Goal: Transaction & Acquisition: Book appointment/travel/reservation

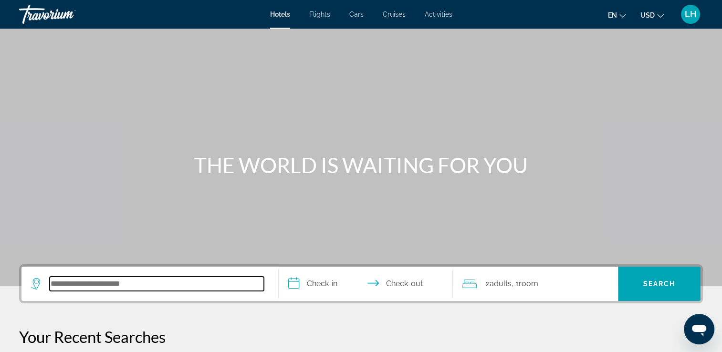
click at [82, 287] on input "Search hotel destination" at bounding box center [157, 284] width 214 height 14
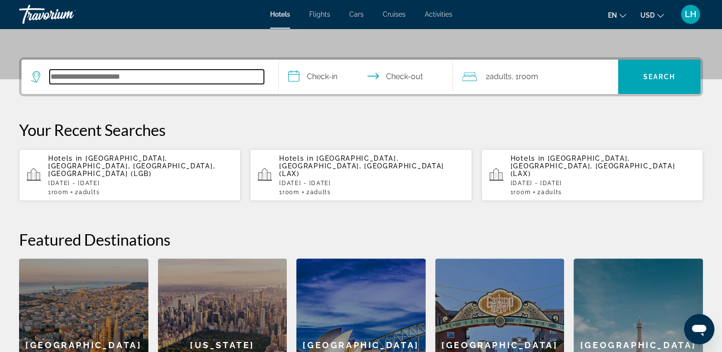
scroll to position [233, 0]
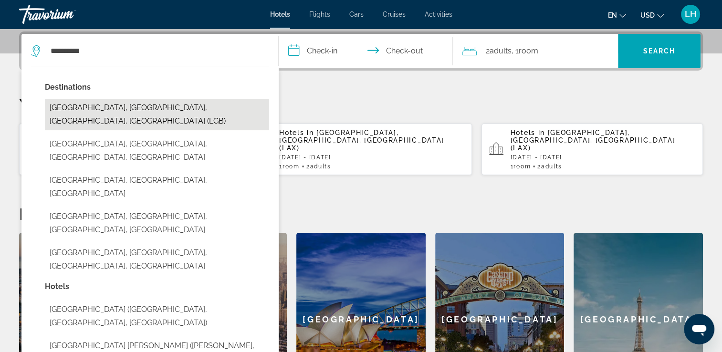
click at [94, 106] on button "[GEOGRAPHIC_DATA], [GEOGRAPHIC_DATA], [GEOGRAPHIC_DATA], [GEOGRAPHIC_DATA] (LGB)" at bounding box center [157, 114] width 224 height 31
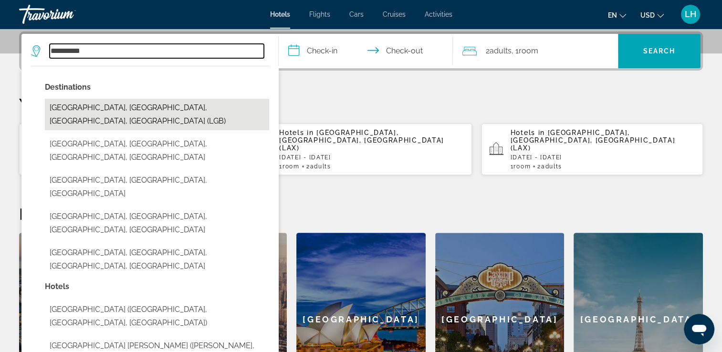
type input "**********"
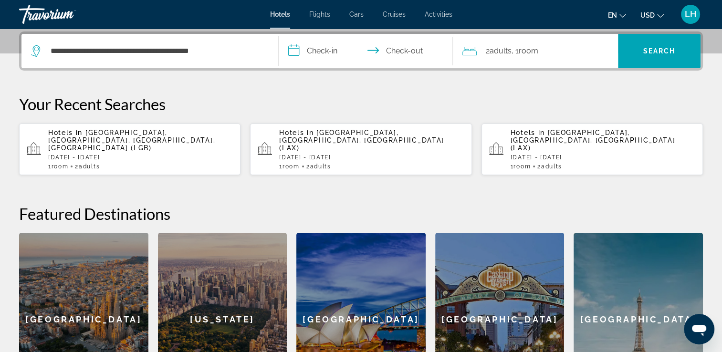
click at [319, 48] on input "**********" at bounding box center [368, 52] width 178 height 37
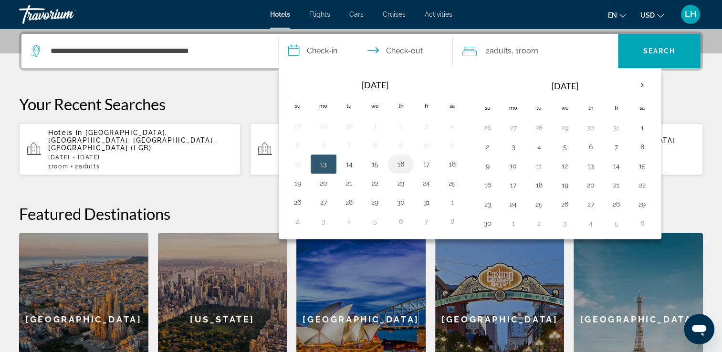
click at [401, 163] on button "16" at bounding box center [400, 163] width 15 height 13
click at [454, 161] on button "18" at bounding box center [452, 163] width 15 height 13
type input "**********"
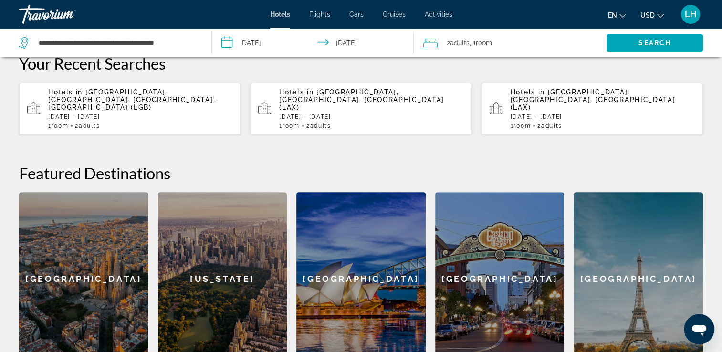
scroll to position [271, 0]
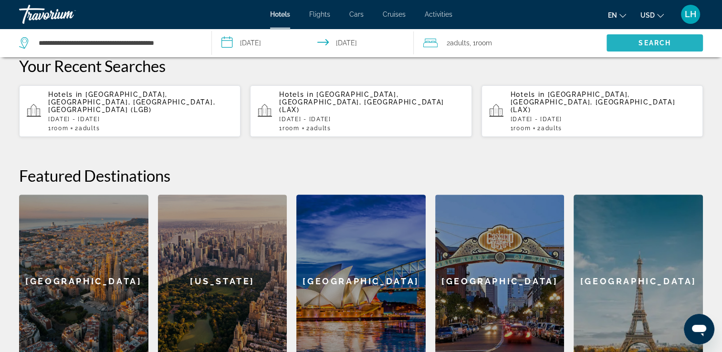
click at [665, 41] on span "Search" at bounding box center [654, 43] width 32 height 8
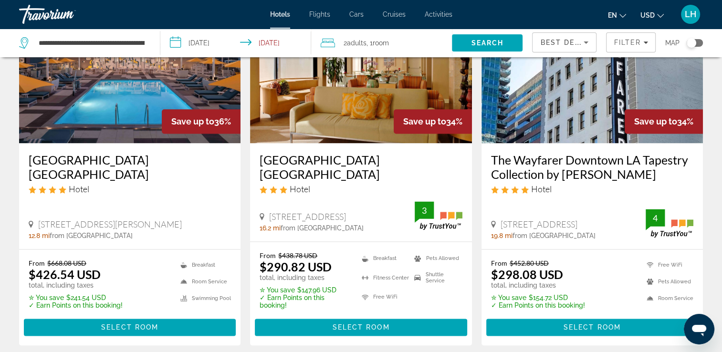
scroll to position [1240, 0]
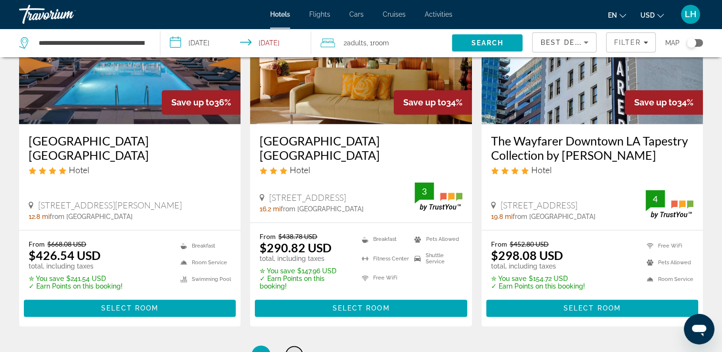
click at [294, 350] on span "2" at bounding box center [294, 355] width 5 height 10
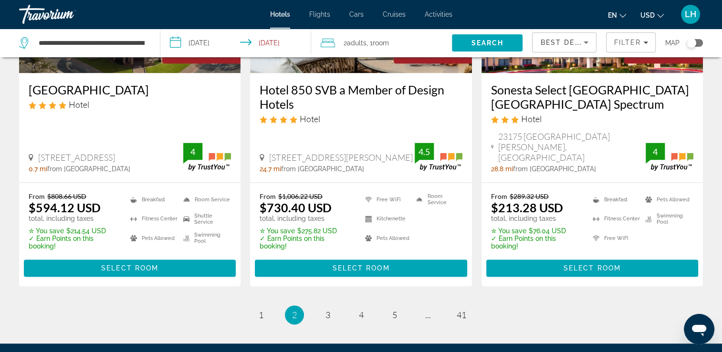
scroll to position [1278, 0]
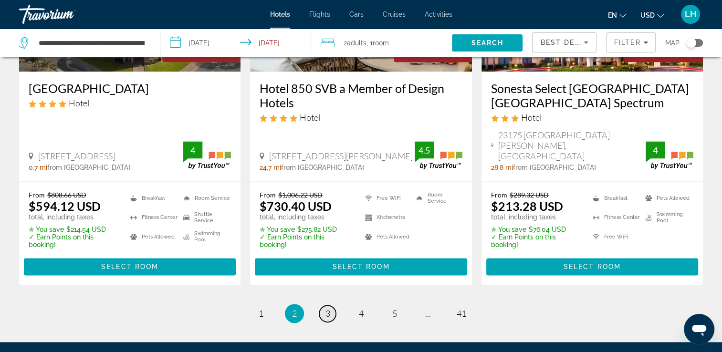
click at [328, 308] on span "3" at bounding box center [327, 313] width 5 height 10
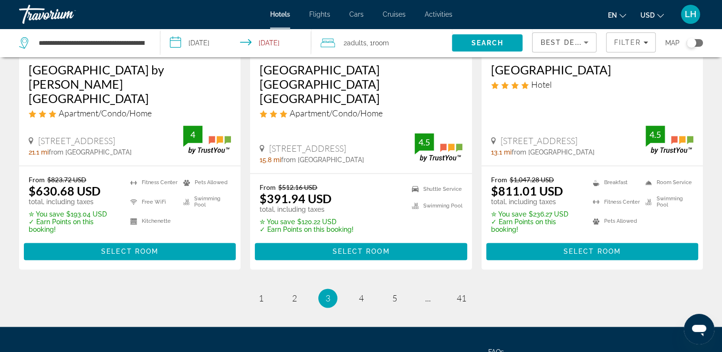
scroll to position [1336, 0]
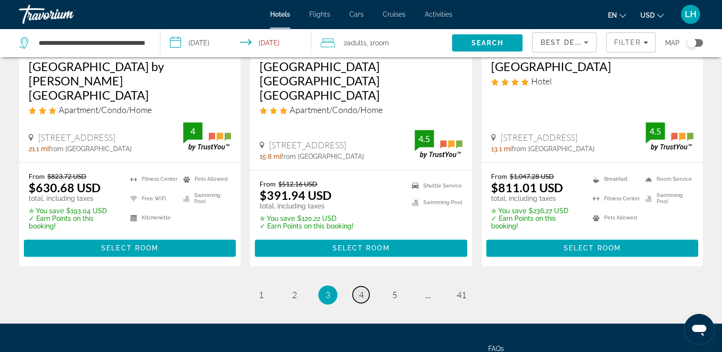
click at [361, 290] on span "4" at bounding box center [361, 295] width 5 height 10
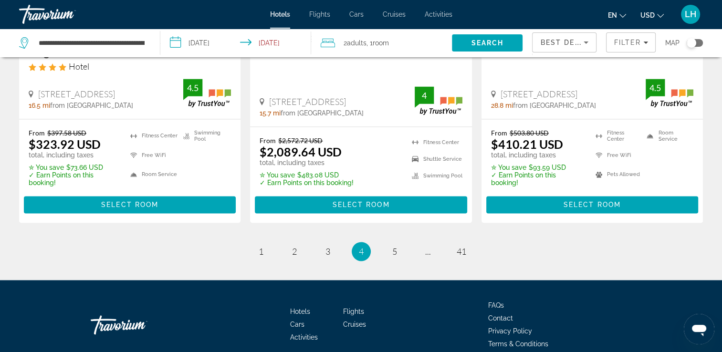
scroll to position [1360, 0]
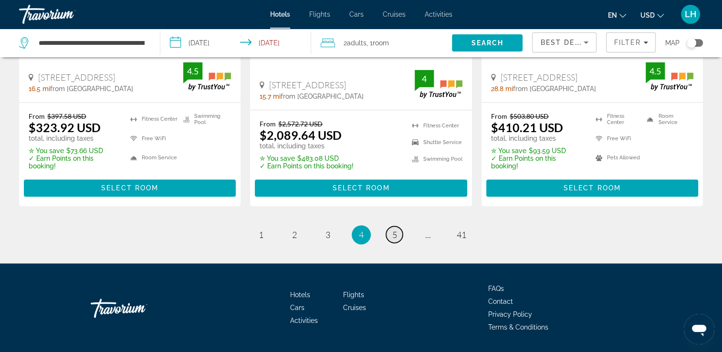
click at [396, 229] on span "5" at bounding box center [394, 234] width 5 height 10
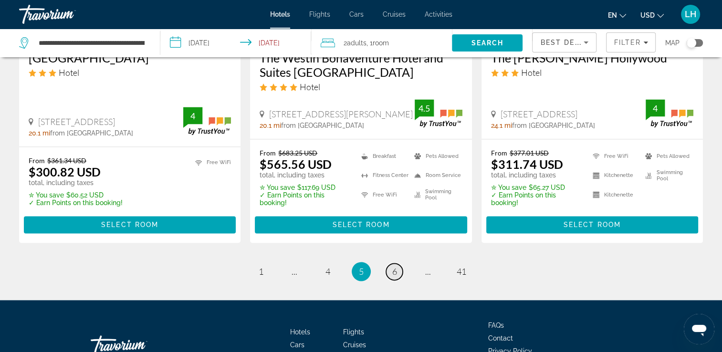
scroll to position [1355, 0]
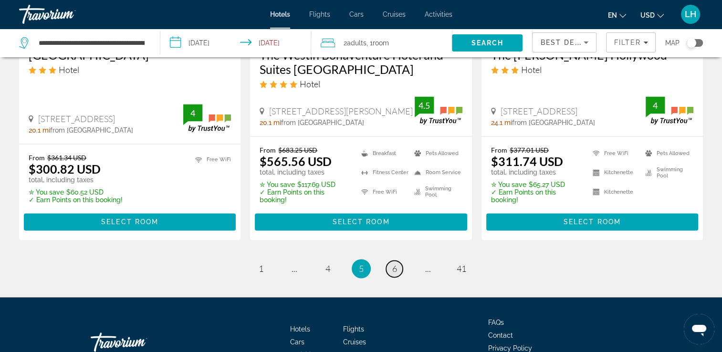
click at [395, 263] on span "6" at bounding box center [394, 268] width 5 height 10
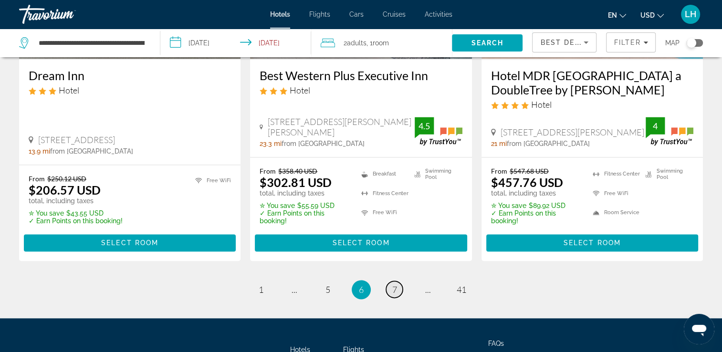
scroll to position [1336, 0]
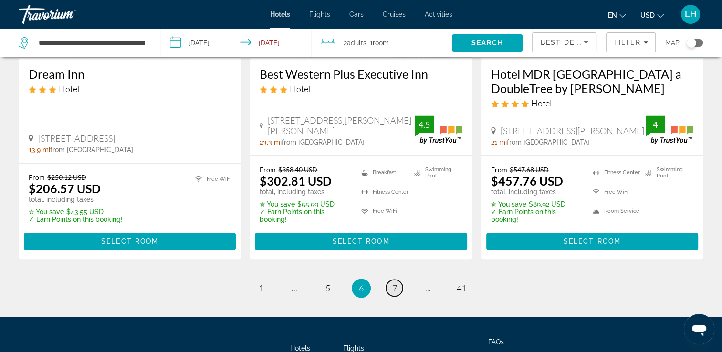
click at [396, 283] on span "7" at bounding box center [394, 288] width 5 height 10
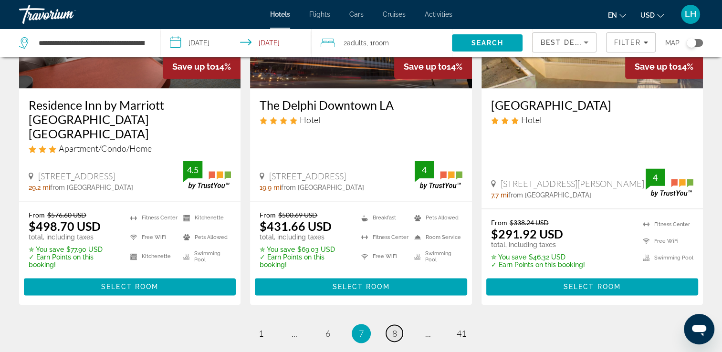
scroll to position [1278, 0]
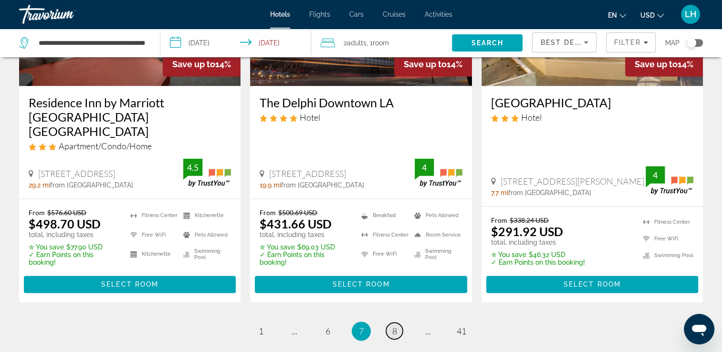
click at [395, 326] on span "8" at bounding box center [394, 331] width 5 height 10
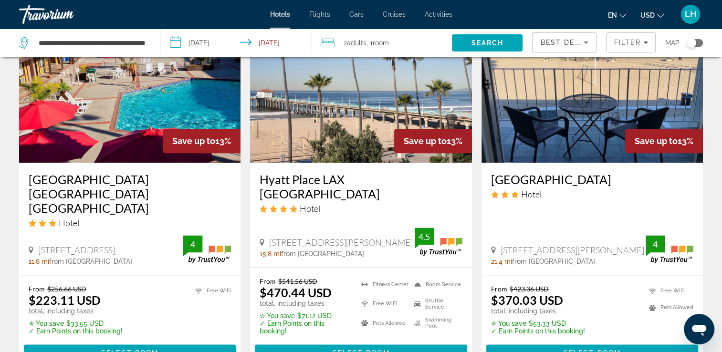
scroll to position [1316, 0]
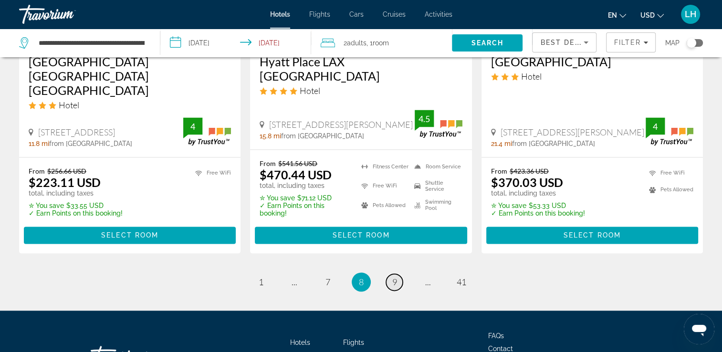
click at [393, 277] on span "9" at bounding box center [394, 282] width 5 height 10
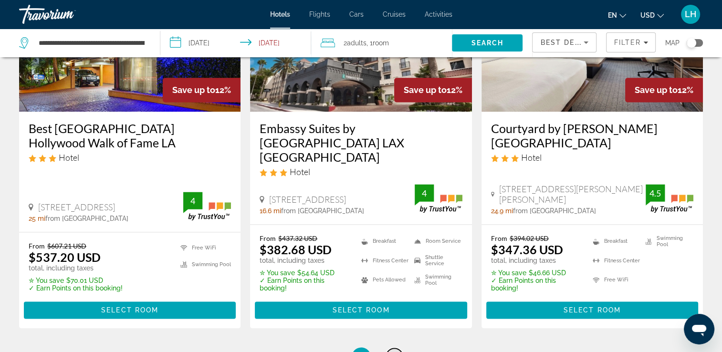
scroll to position [1389, 0]
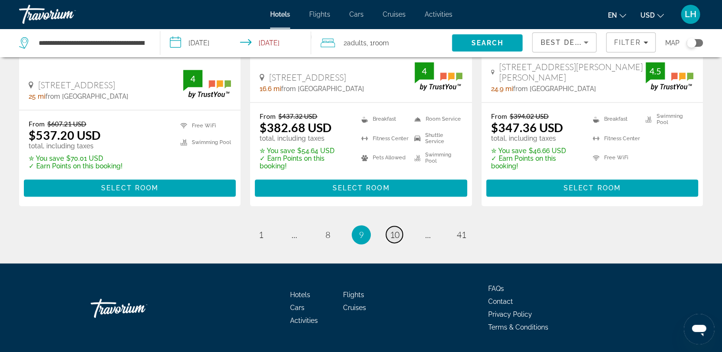
click at [399, 229] on span "10" at bounding box center [395, 234] width 10 height 10
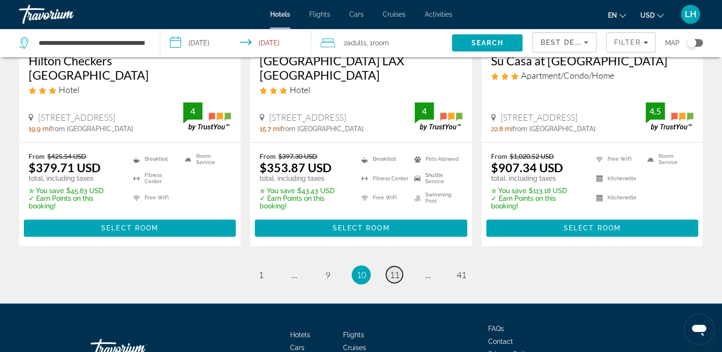
scroll to position [1374, 0]
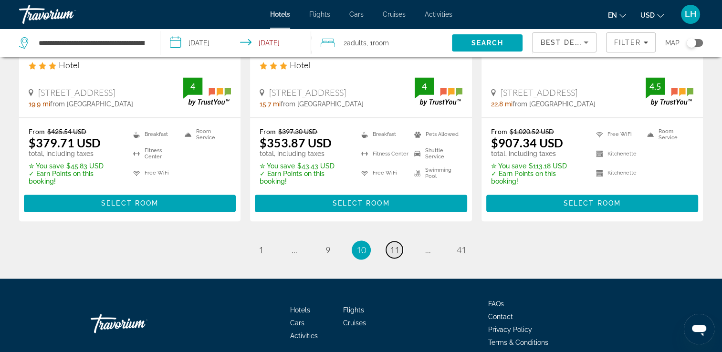
click at [394, 245] on span "11" at bounding box center [395, 250] width 10 height 10
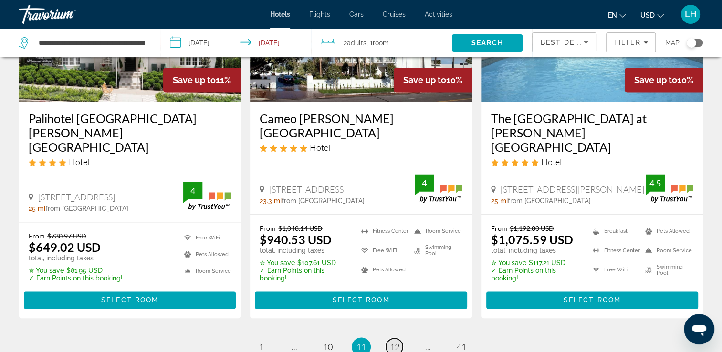
scroll to position [1336, 0]
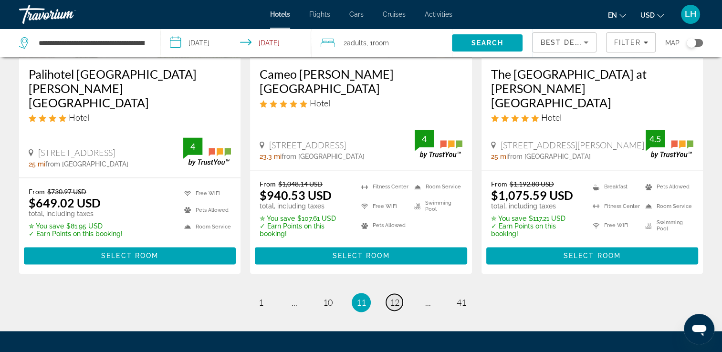
click at [394, 297] on span "12" at bounding box center [395, 302] width 10 height 10
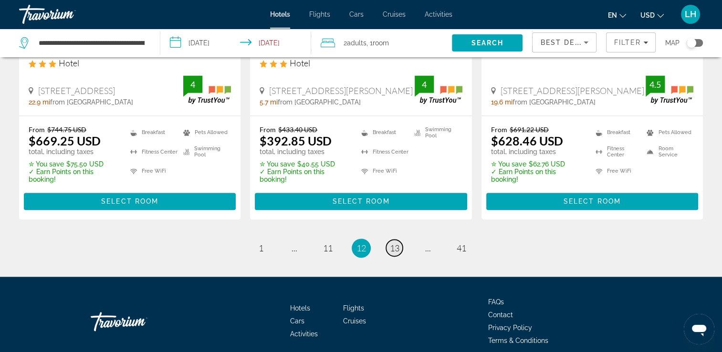
scroll to position [1355, 0]
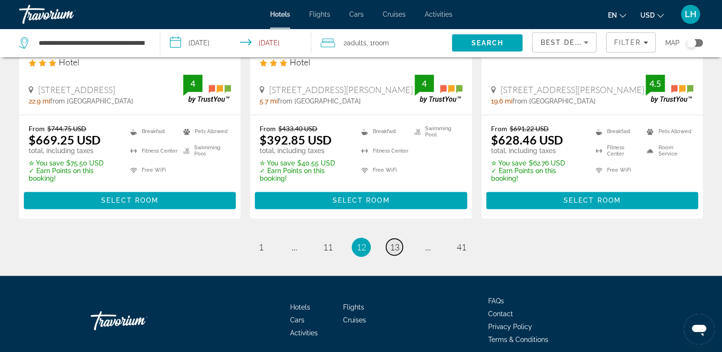
click at [396, 242] on span "13" at bounding box center [395, 247] width 10 height 10
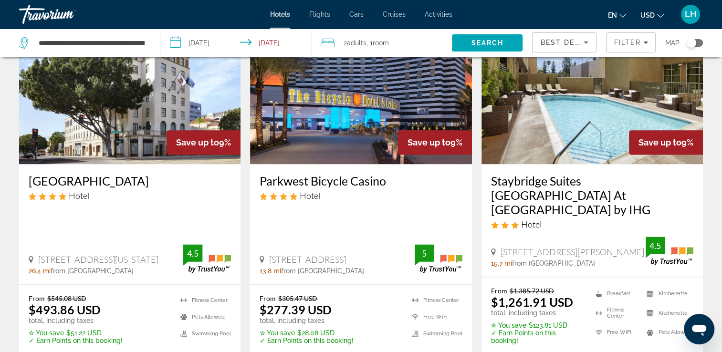
scroll to position [1297, 0]
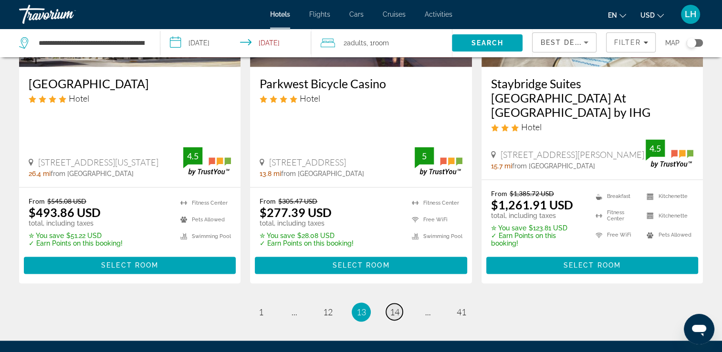
click at [393, 307] on span "14" at bounding box center [395, 312] width 10 height 10
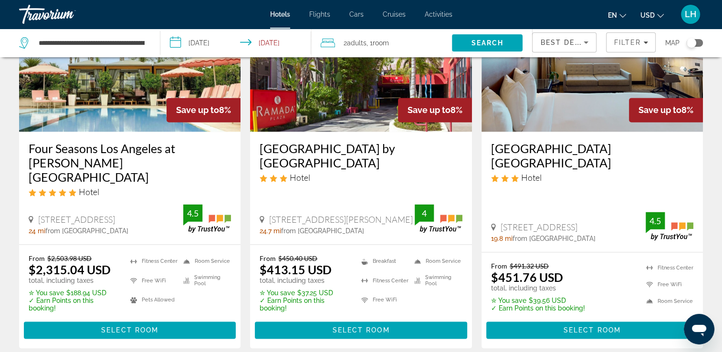
scroll to position [1297, 0]
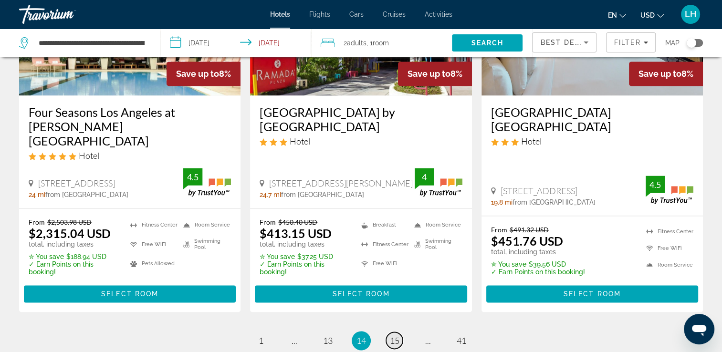
click at [392, 335] on span "15" at bounding box center [395, 340] width 10 height 10
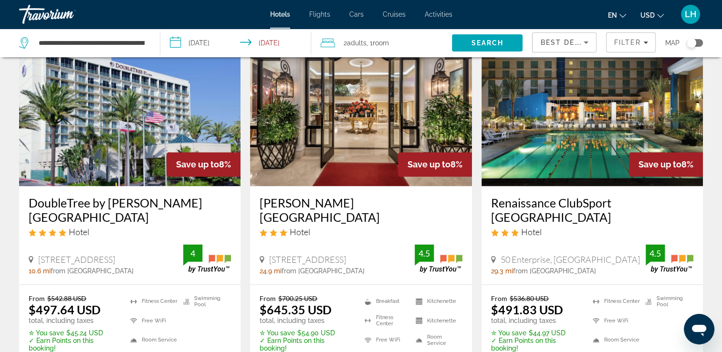
scroll to position [1355, 0]
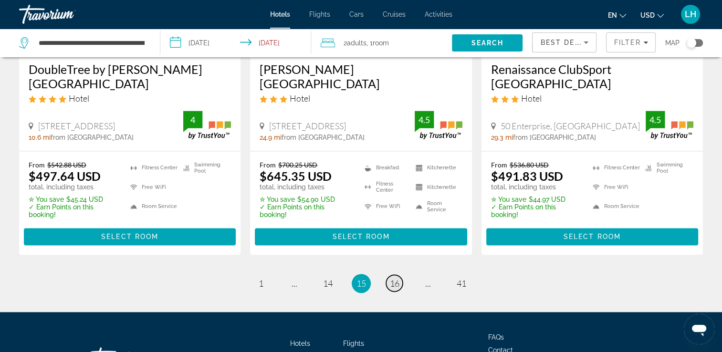
click at [391, 278] on span "16" at bounding box center [395, 283] width 10 height 10
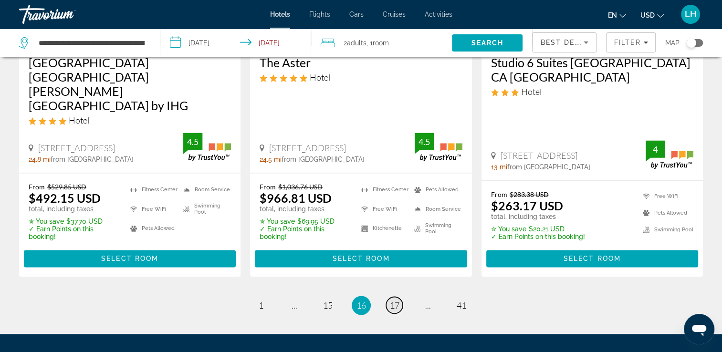
scroll to position [1389, 0]
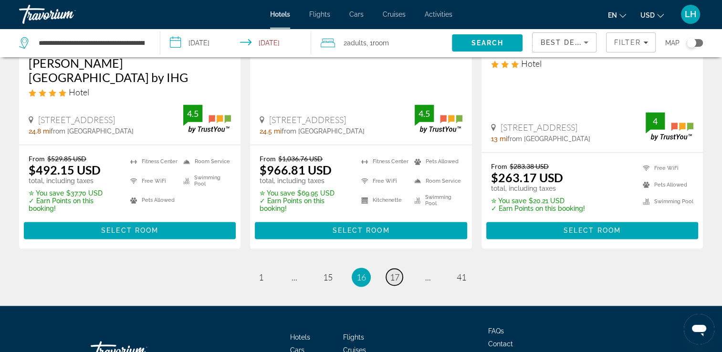
click at [395, 272] on span "17" at bounding box center [395, 277] width 10 height 10
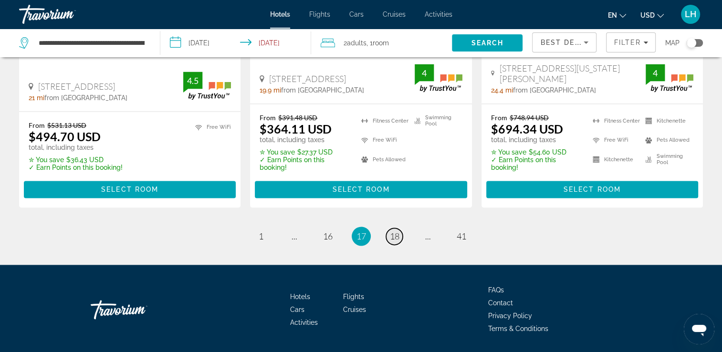
scroll to position [1375, 0]
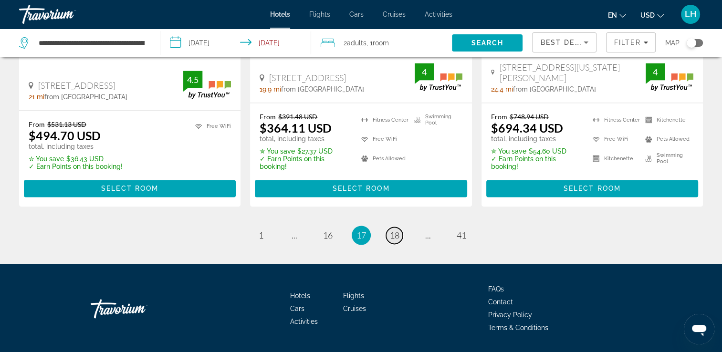
click at [394, 230] on span "18" at bounding box center [395, 235] width 10 height 10
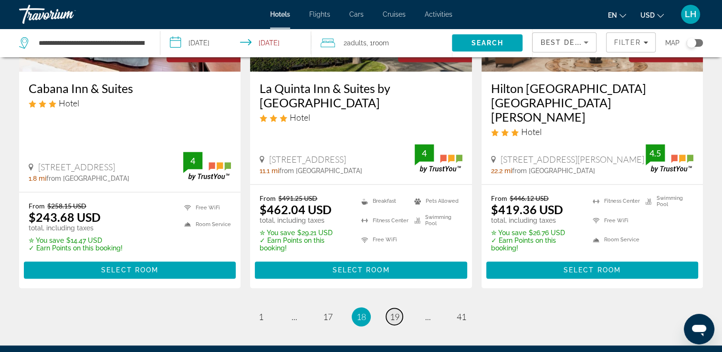
scroll to position [1374, 0]
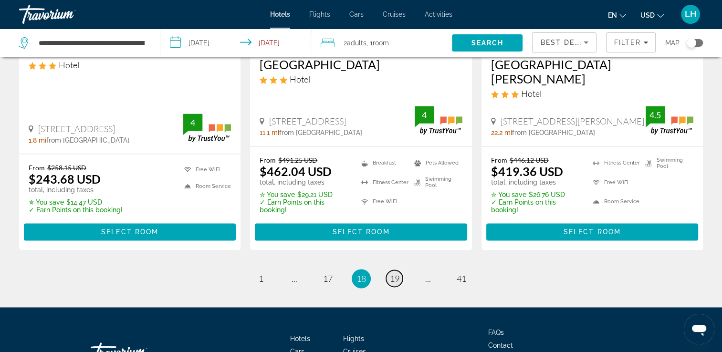
click at [394, 273] on span "19" at bounding box center [395, 278] width 10 height 10
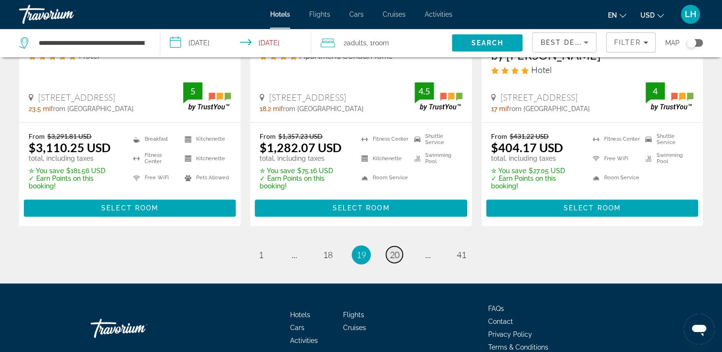
scroll to position [1388, 0]
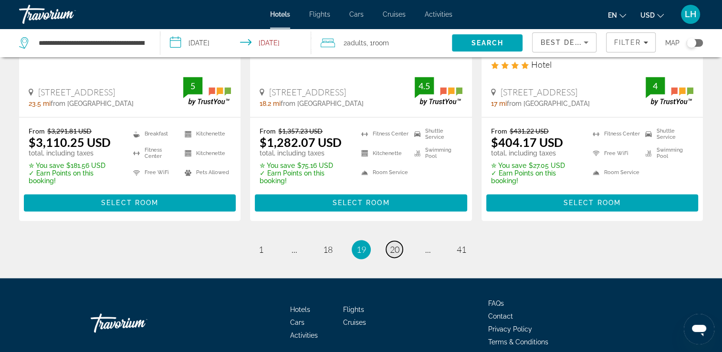
click at [395, 244] on span "20" at bounding box center [395, 249] width 10 height 10
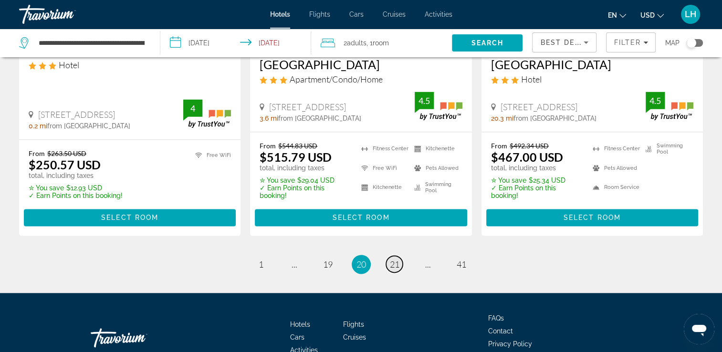
scroll to position [1355, 0]
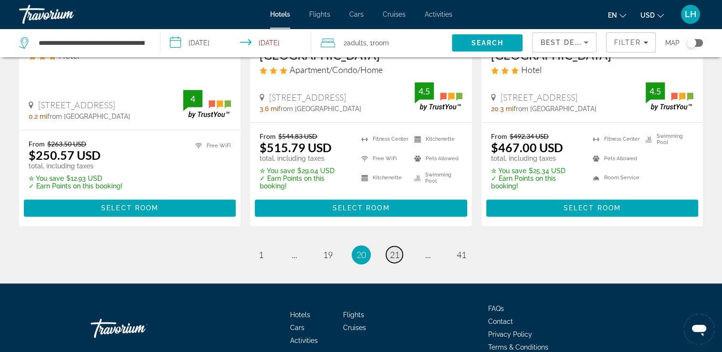
click at [395, 249] on span "21" at bounding box center [395, 254] width 10 height 10
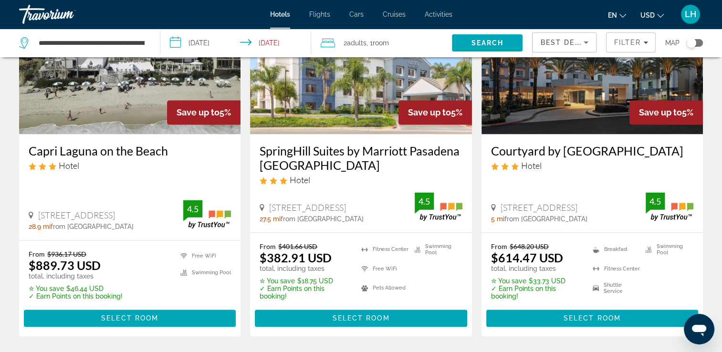
scroll to position [1336, 0]
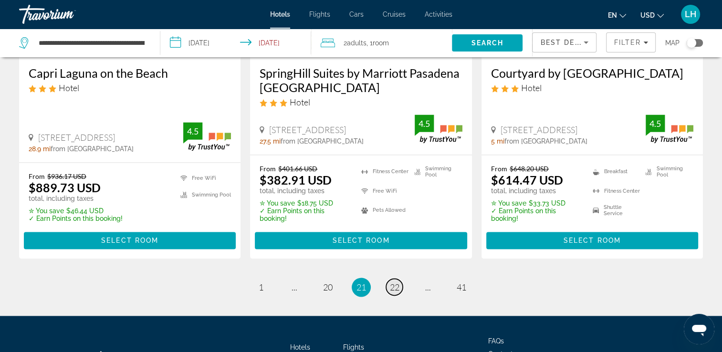
click at [394, 282] on span "22" at bounding box center [395, 287] width 10 height 10
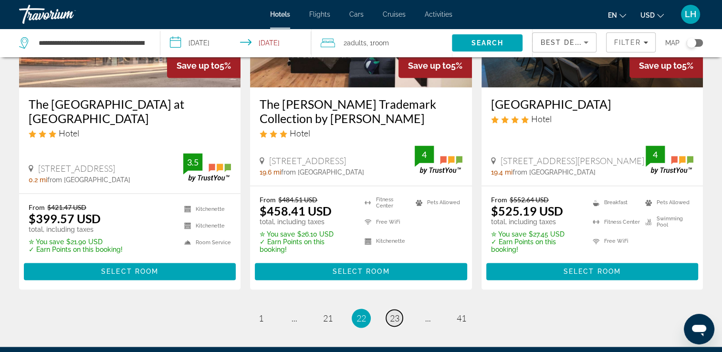
scroll to position [1403, 0]
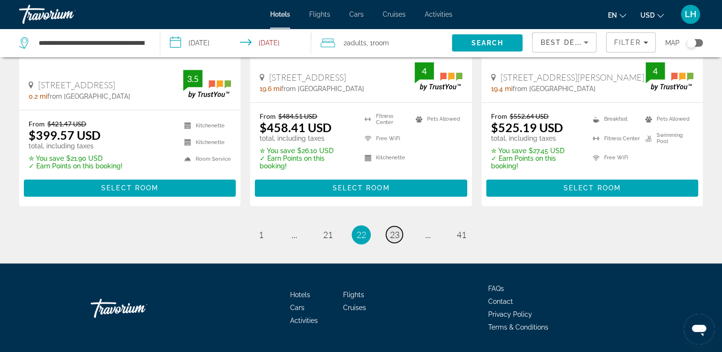
click at [395, 229] on span "23" at bounding box center [395, 234] width 10 height 10
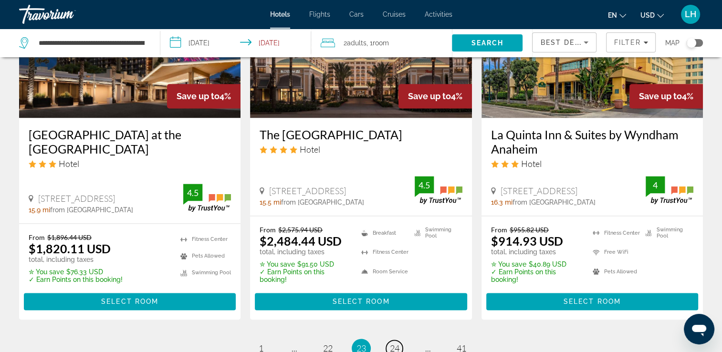
scroll to position [1360, 0]
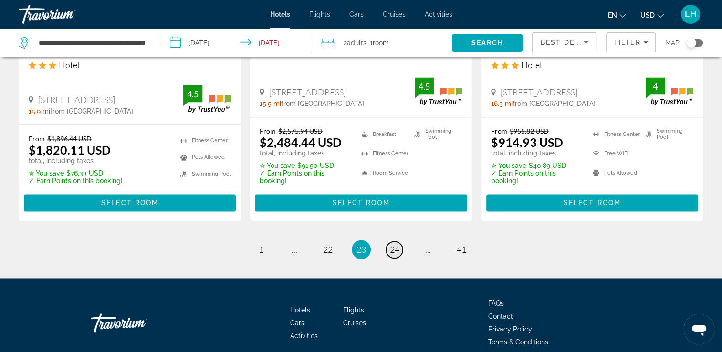
click at [394, 244] on span "24" at bounding box center [395, 249] width 10 height 10
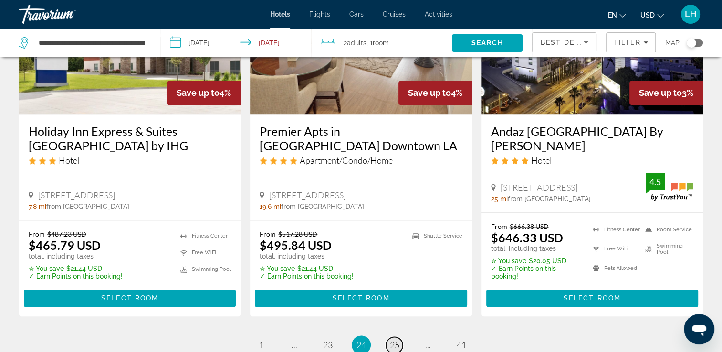
scroll to position [1374, 0]
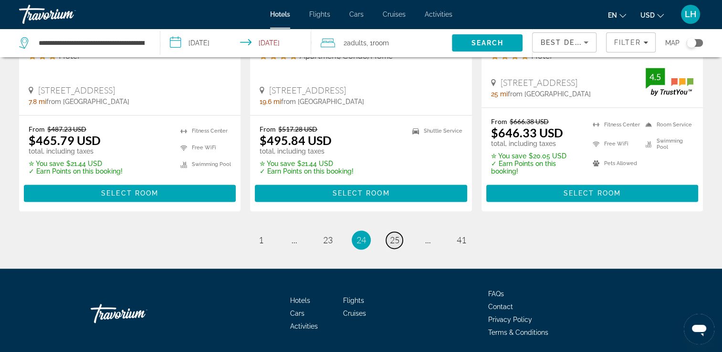
click at [395, 235] on span "25" at bounding box center [395, 240] width 10 height 10
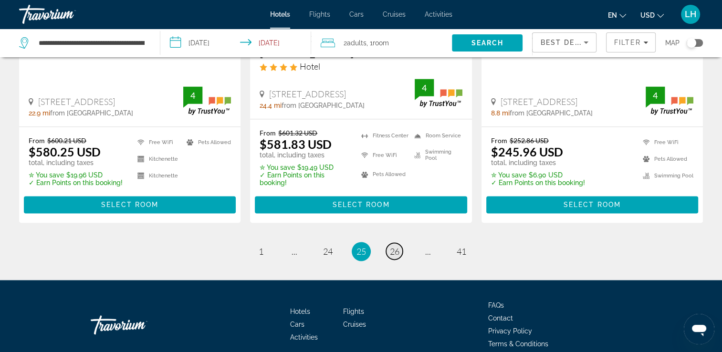
scroll to position [1338, 0]
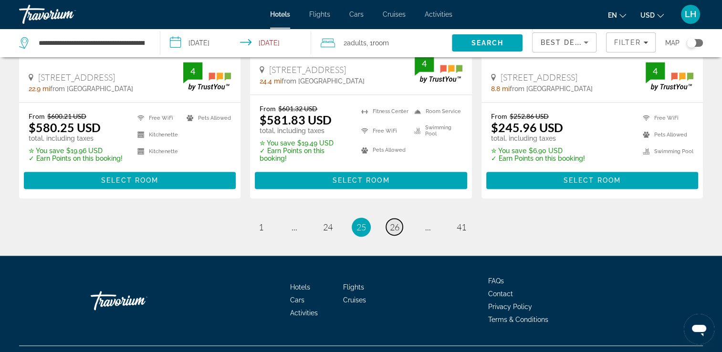
click at [395, 222] on span "26" at bounding box center [395, 227] width 10 height 10
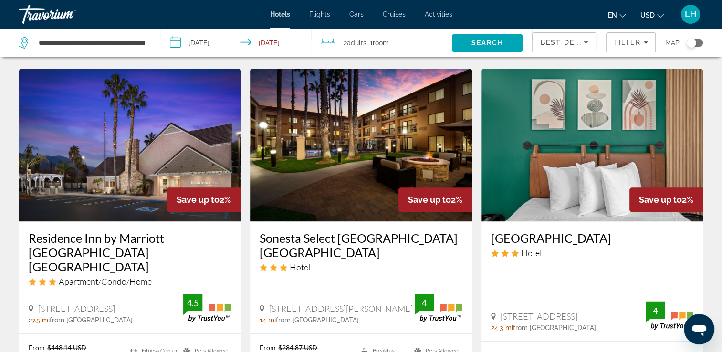
scroll to position [1259, 0]
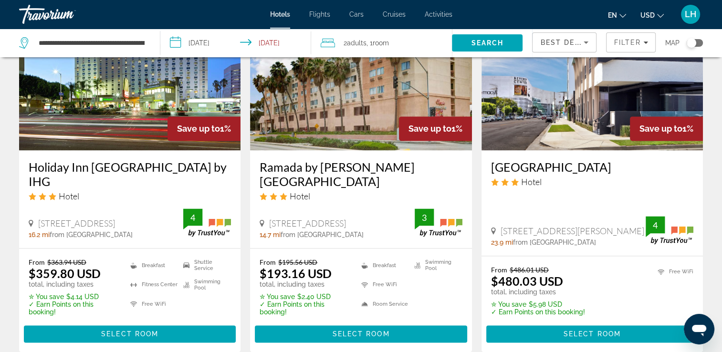
scroll to position [1259, 0]
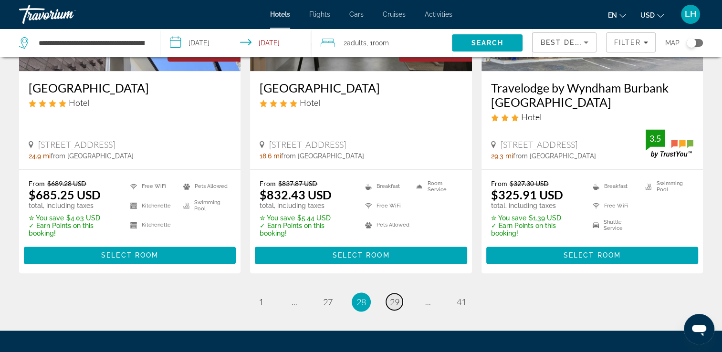
scroll to position [1297, 0]
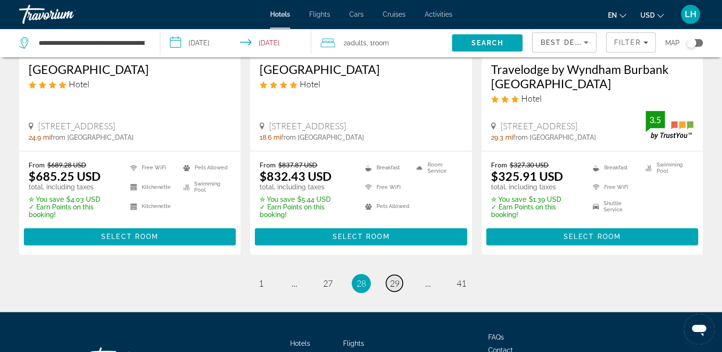
click at [398, 278] on span "29" at bounding box center [395, 283] width 10 height 10
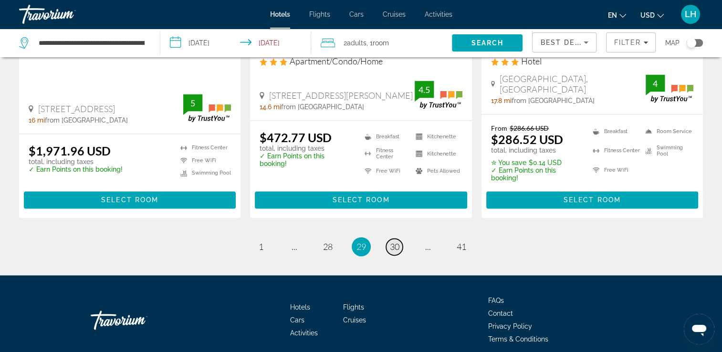
scroll to position [1368, 0]
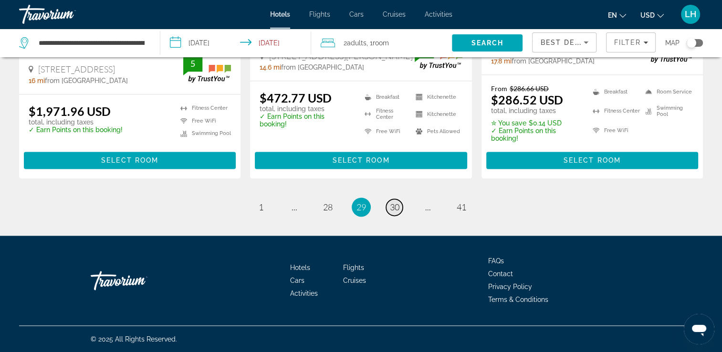
click at [396, 207] on span "30" at bounding box center [395, 207] width 10 height 10
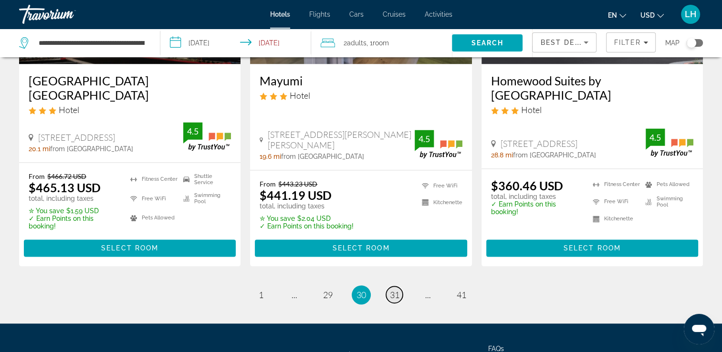
scroll to position [1366, 0]
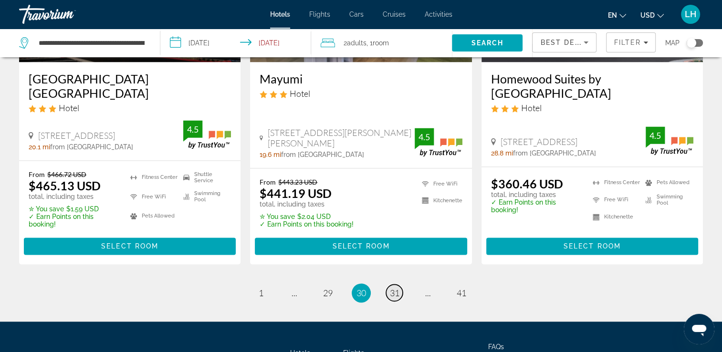
click at [397, 288] on span "31" at bounding box center [395, 293] width 10 height 10
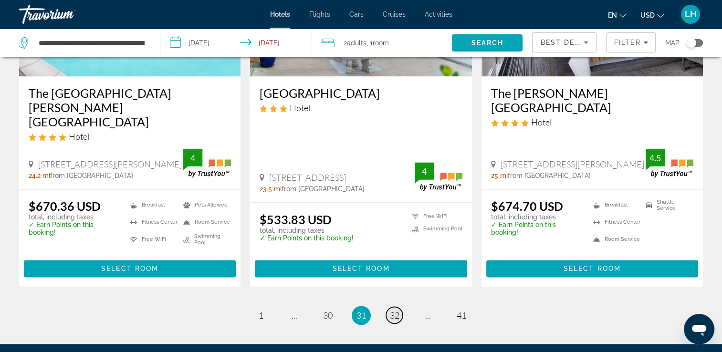
scroll to position [1312, 0]
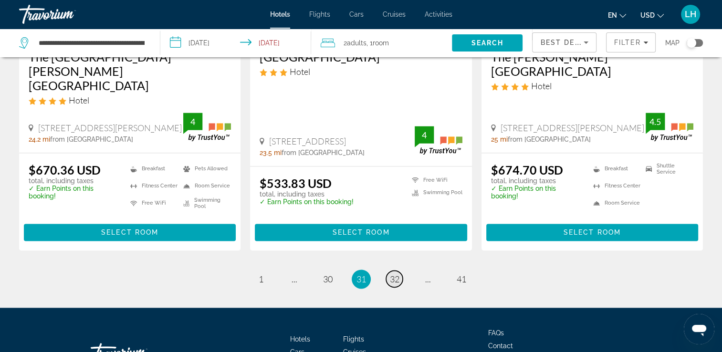
click at [397, 274] on span "32" at bounding box center [395, 279] width 10 height 10
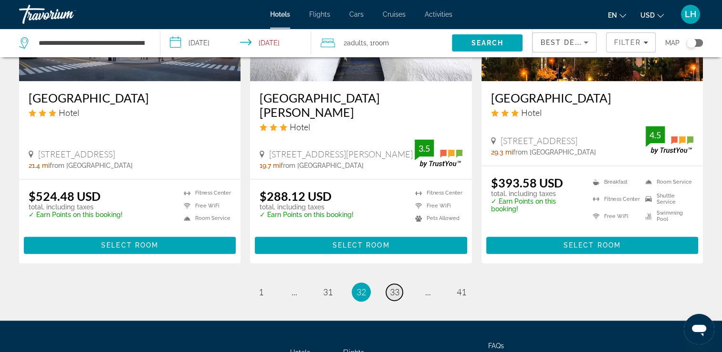
scroll to position [1278, 0]
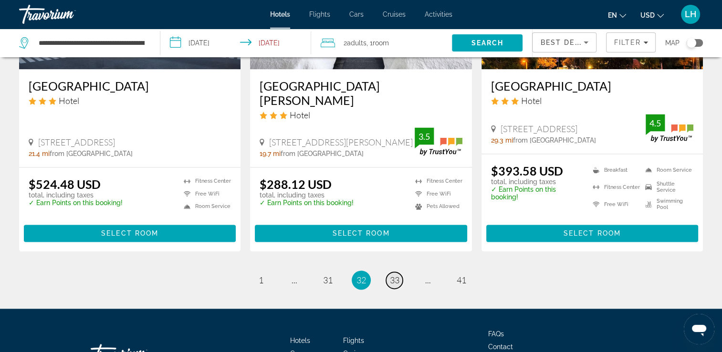
click at [395, 275] on span "33" at bounding box center [395, 280] width 10 height 10
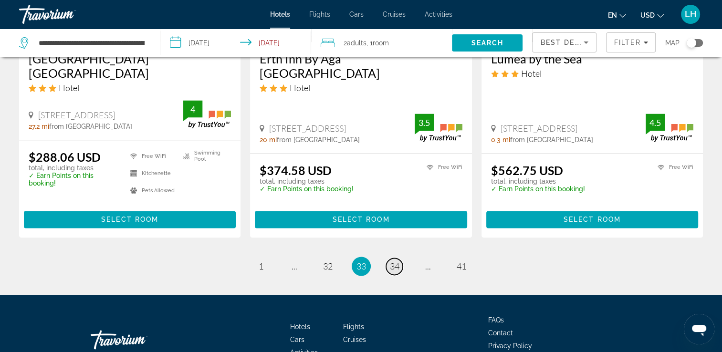
scroll to position [1298, 0]
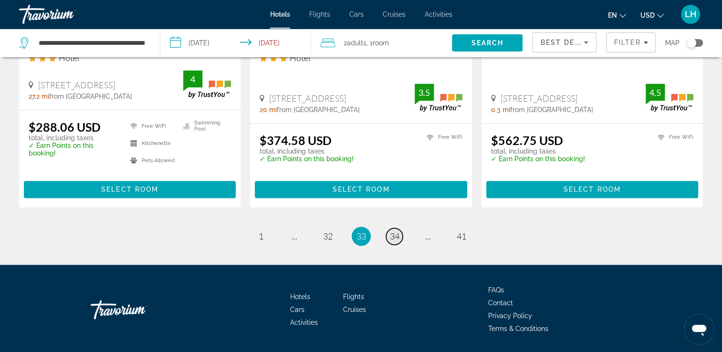
click at [395, 231] on span "34" at bounding box center [395, 236] width 10 height 10
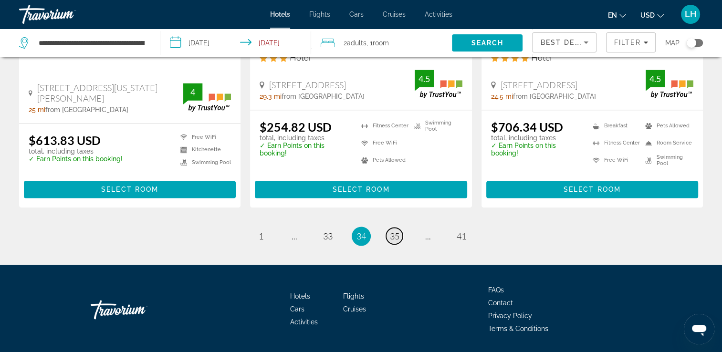
scroll to position [1320, 0]
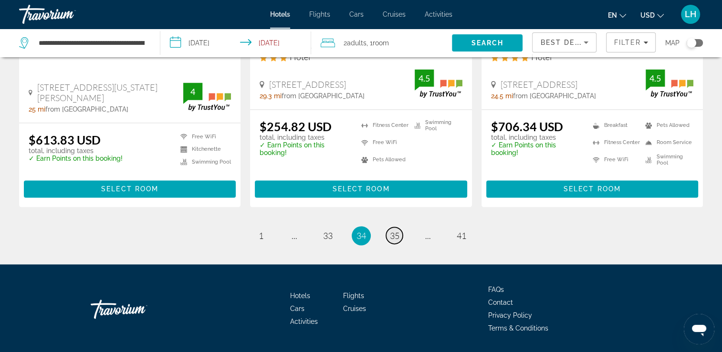
click at [396, 230] on span "35" at bounding box center [395, 235] width 10 height 10
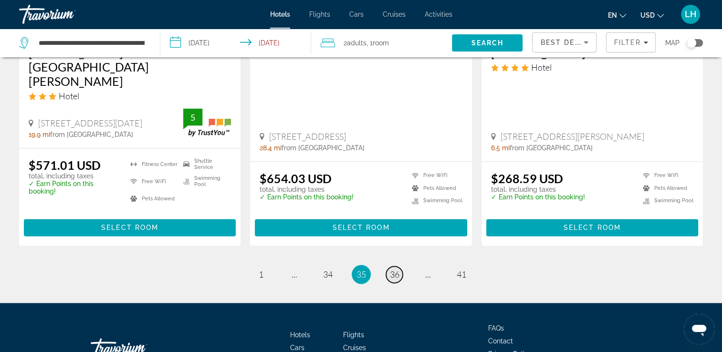
scroll to position [1341, 0]
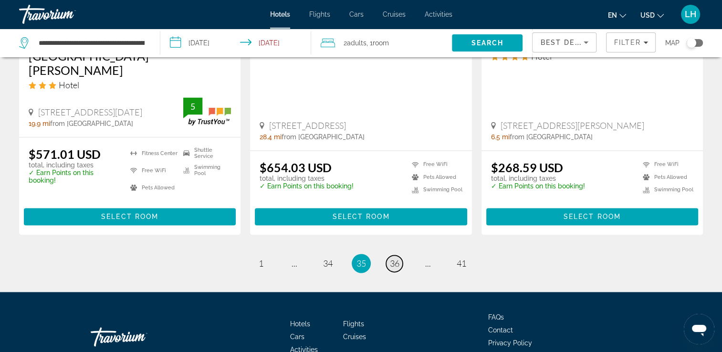
click at [394, 258] on span "36" at bounding box center [395, 263] width 10 height 10
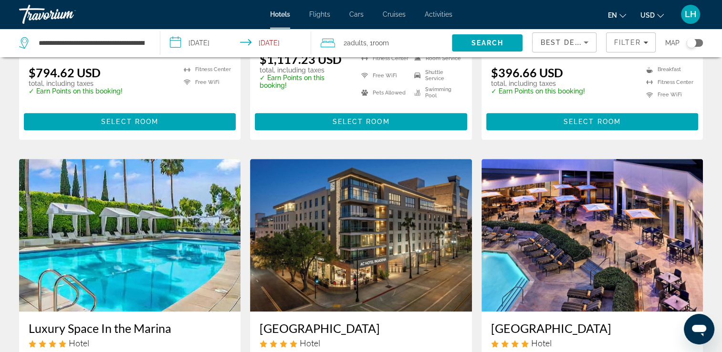
scroll to position [1240, 0]
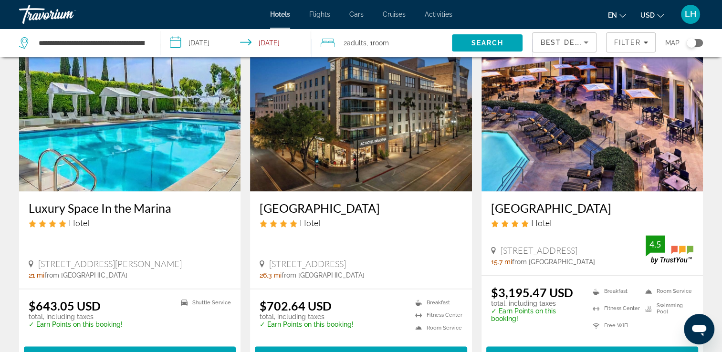
click at [394, 289] on div "$702.64 USD total, including taxes ✓ Earn Points on this booking! Breakfast [GE…" at bounding box center [360, 331] width 221 height 84
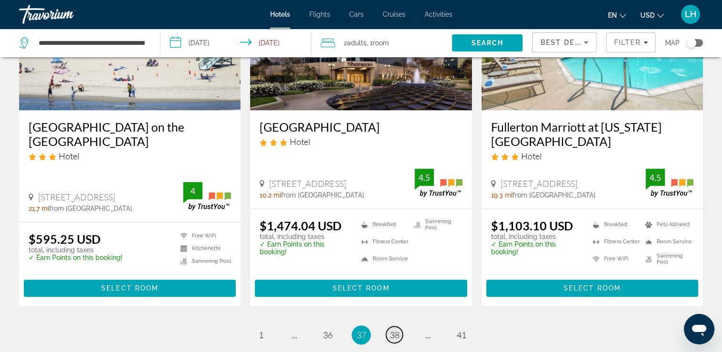
scroll to position [1297, 0]
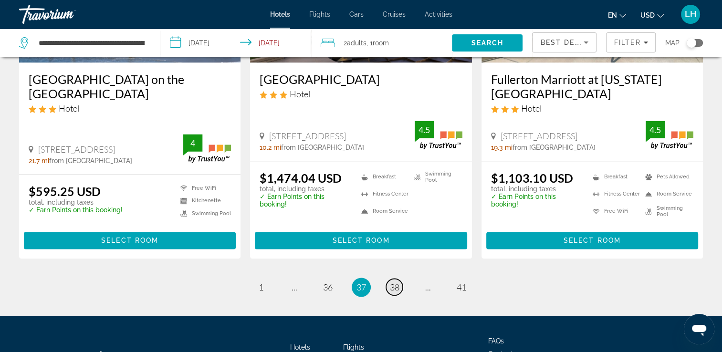
click at [393, 282] on span "38" at bounding box center [395, 287] width 10 height 10
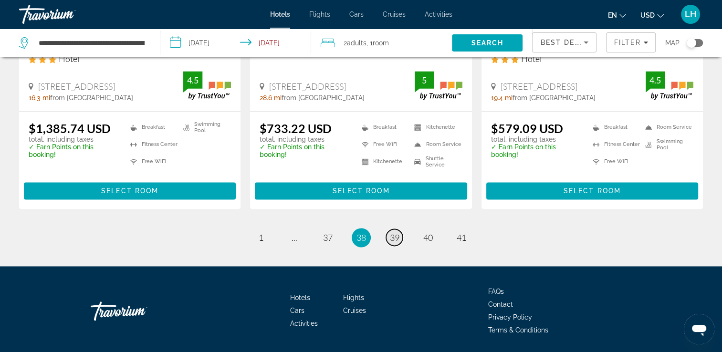
scroll to position [1336, 0]
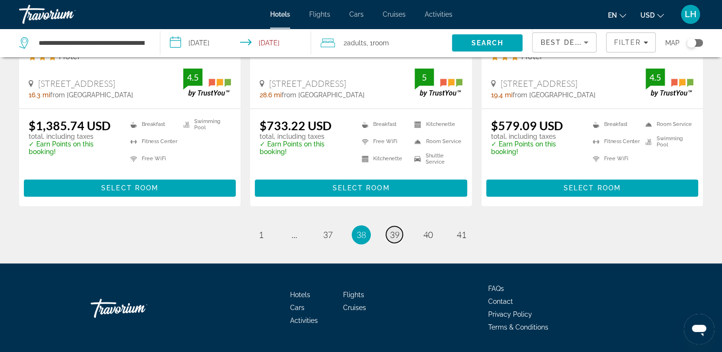
click at [393, 229] on span "39" at bounding box center [395, 234] width 10 height 10
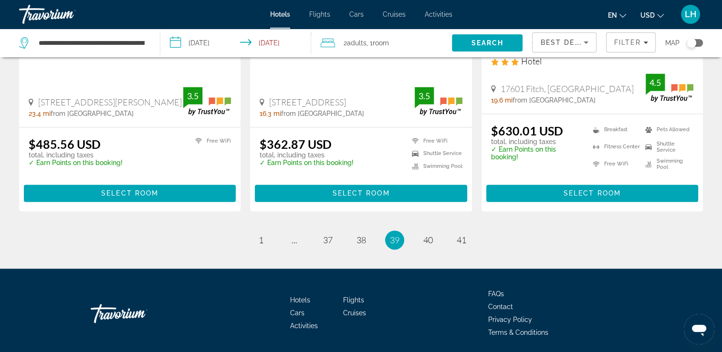
scroll to position [1321, 0]
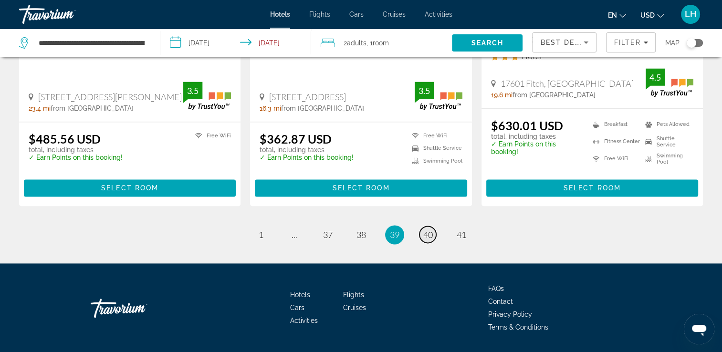
click at [431, 229] on span "40" at bounding box center [428, 234] width 10 height 10
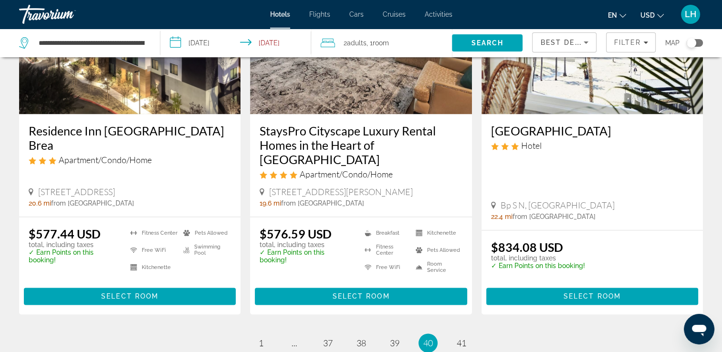
scroll to position [1330, 0]
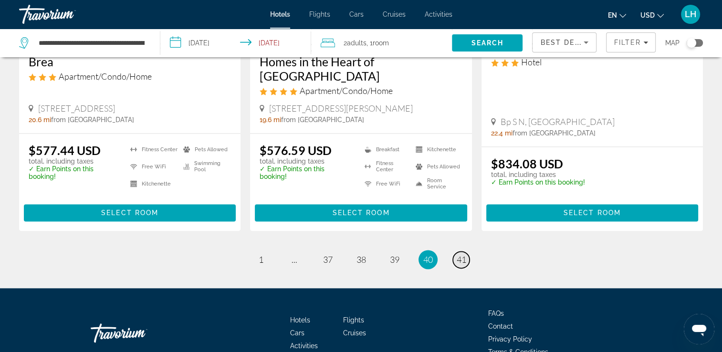
click at [460, 254] on span "41" at bounding box center [461, 259] width 10 height 10
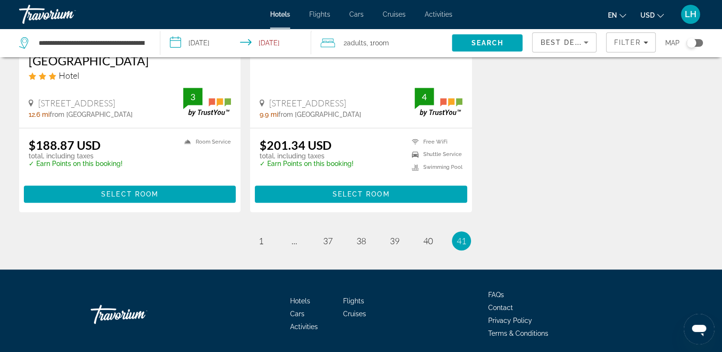
scroll to position [601, 0]
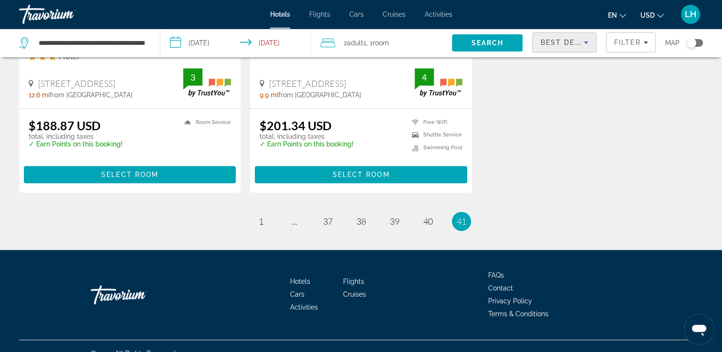
click at [582, 40] on icon "Sort by" at bounding box center [585, 42] width 11 height 11
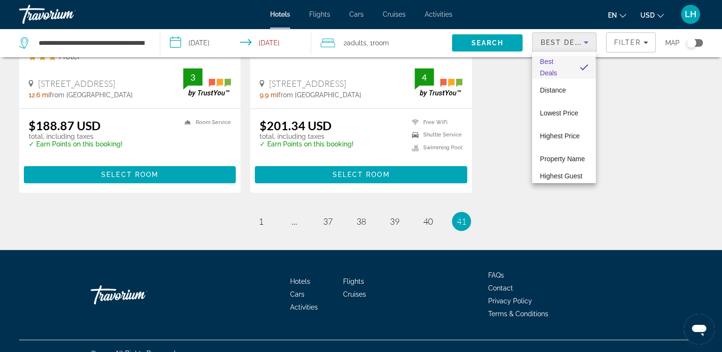
click at [119, 42] on div at bounding box center [361, 176] width 722 height 352
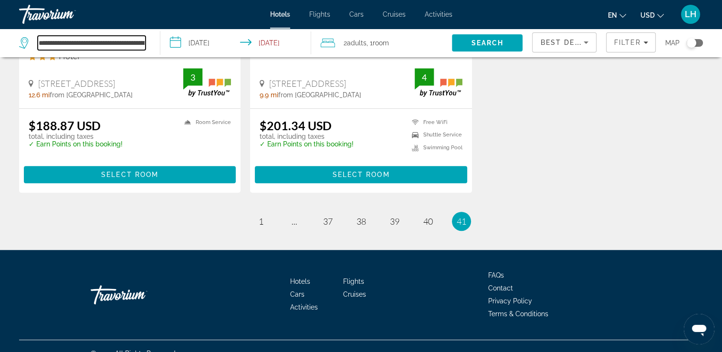
click at [79, 43] on input "**********" at bounding box center [92, 43] width 108 height 14
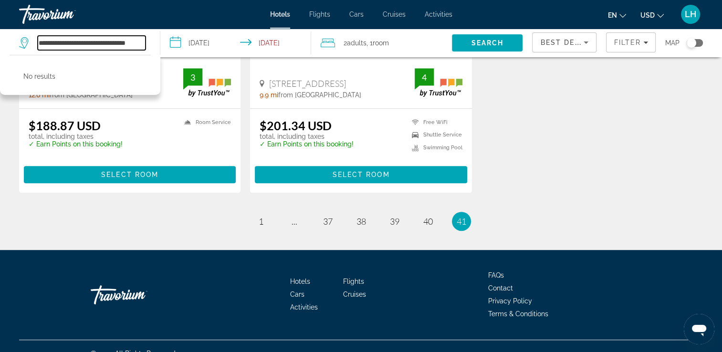
click at [134, 45] on input "**********" at bounding box center [92, 43] width 108 height 14
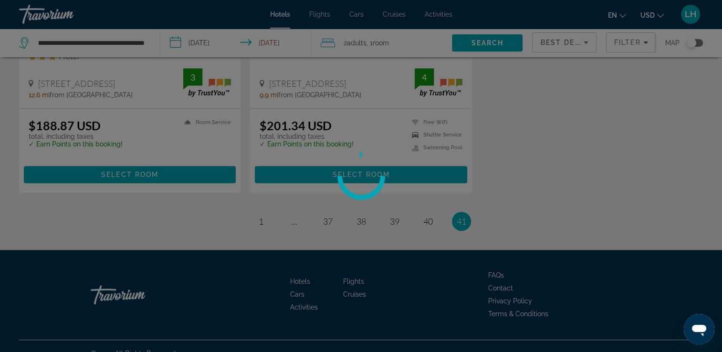
scroll to position [0, 0]
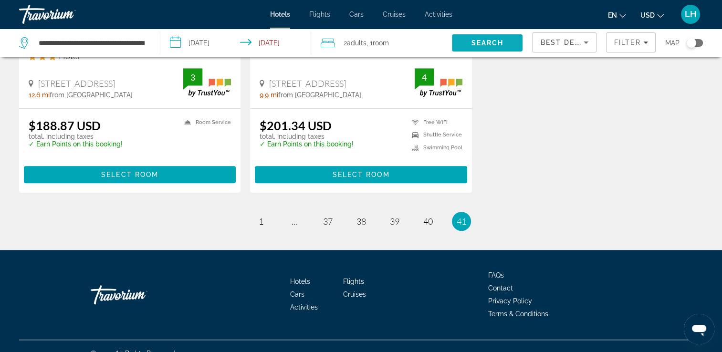
click at [488, 41] on span "Search" at bounding box center [487, 43] width 32 height 8
click at [152, 42] on app-destination-search "**********" at bounding box center [80, 43] width 160 height 29
click at [145, 43] on input "**********" at bounding box center [92, 43] width 108 height 14
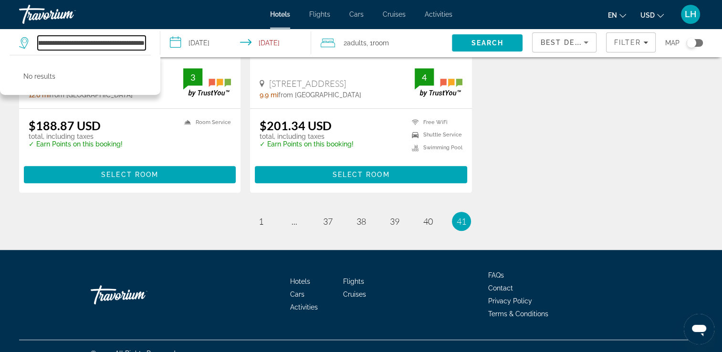
scroll to position [0, 19]
click at [114, 43] on input "**********" at bounding box center [92, 43] width 108 height 14
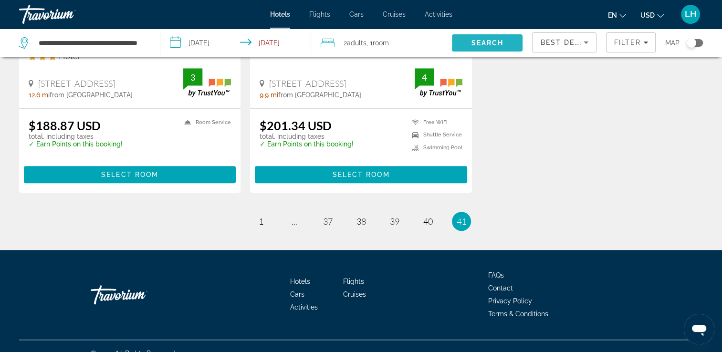
click at [486, 40] on span "Search" at bounding box center [487, 43] width 32 height 8
click at [148, 40] on div "**********" at bounding box center [84, 43] width 131 height 29
click at [140, 42] on input "**********" at bounding box center [92, 43] width 108 height 14
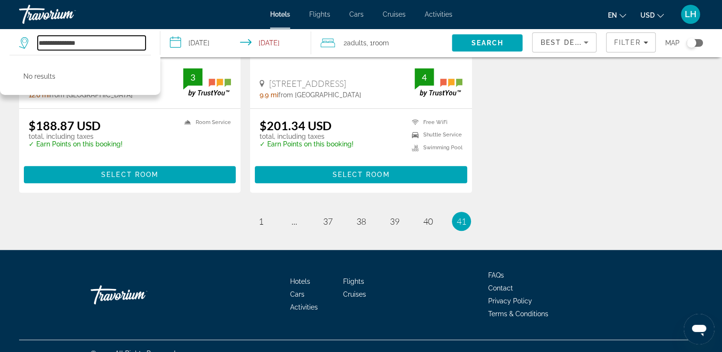
click at [93, 43] on input "**********" at bounding box center [92, 43] width 108 height 14
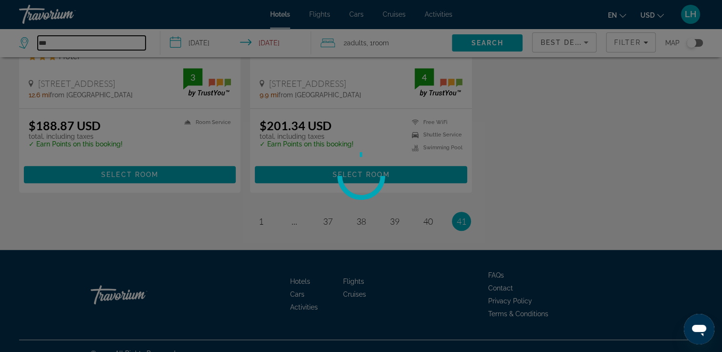
type input "*"
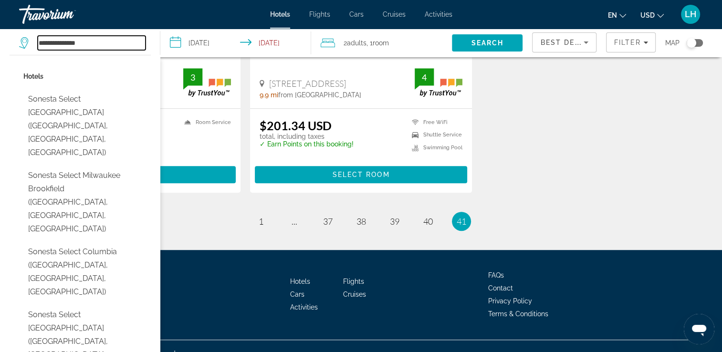
click at [103, 44] on input "**********" at bounding box center [92, 43] width 108 height 14
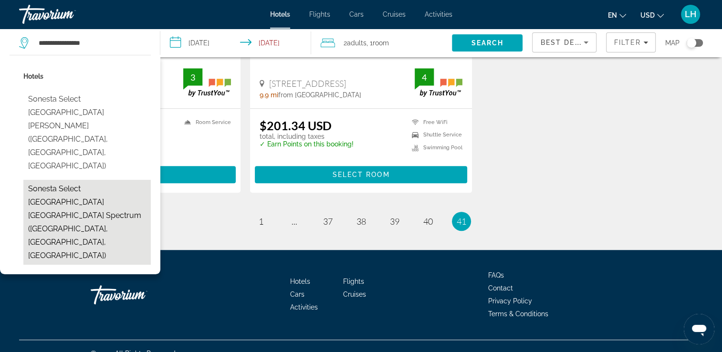
click at [84, 180] on button "Sonesta Select [GEOGRAPHIC_DATA] [GEOGRAPHIC_DATA] Spectrum ([GEOGRAPHIC_DATA],…" at bounding box center [86, 222] width 127 height 85
type input "**********"
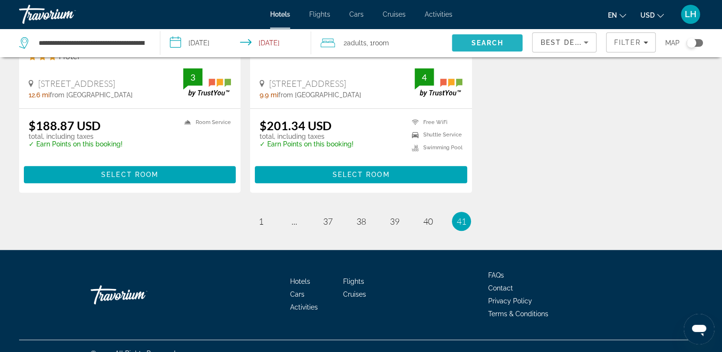
click at [487, 44] on span "Search" at bounding box center [487, 43] width 32 height 8
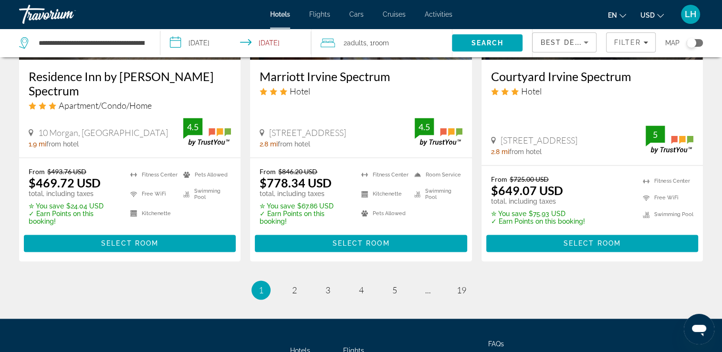
scroll to position [1375, 0]
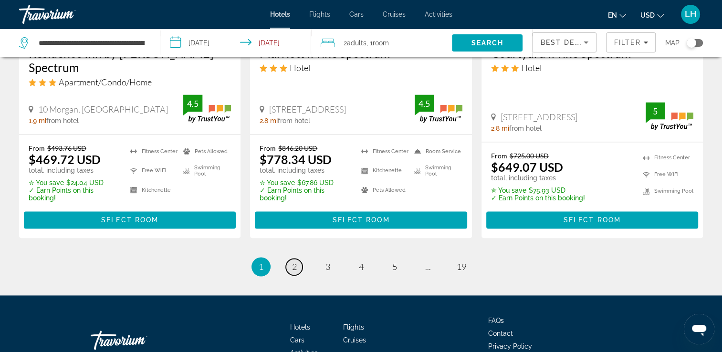
click at [294, 261] on span "2" at bounding box center [294, 266] width 5 height 10
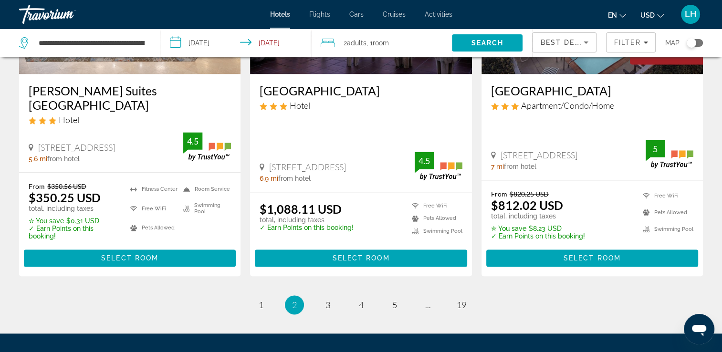
scroll to position [1374, 0]
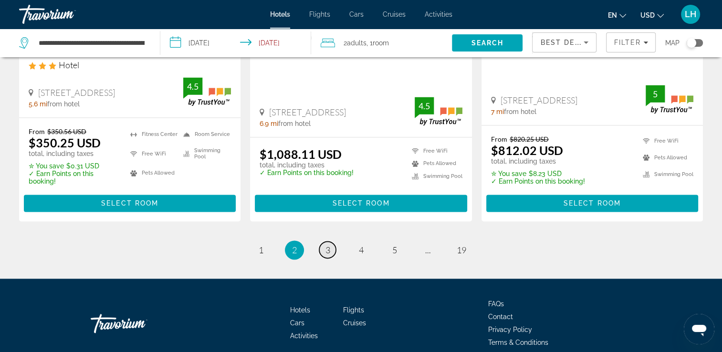
click at [329, 245] on span "3" at bounding box center [327, 250] width 5 height 10
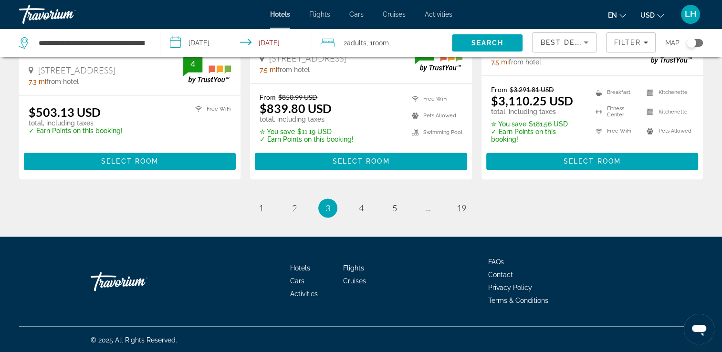
scroll to position [1332, 0]
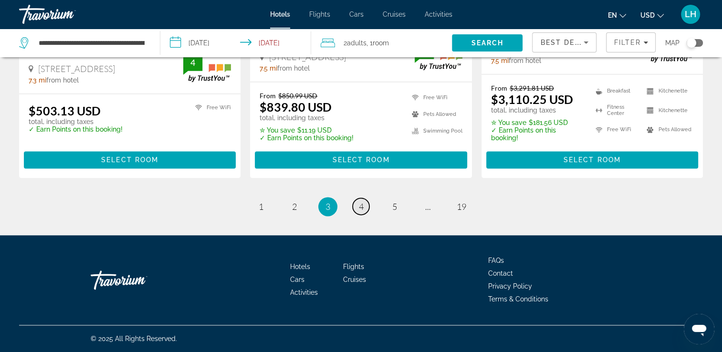
click at [360, 206] on span "4" at bounding box center [361, 206] width 5 height 10
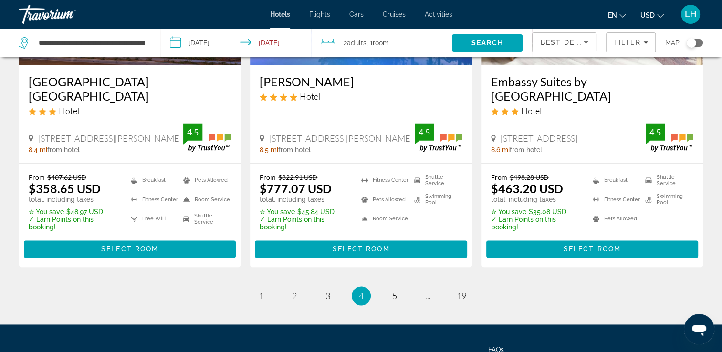
scroll to position [1374, 0]
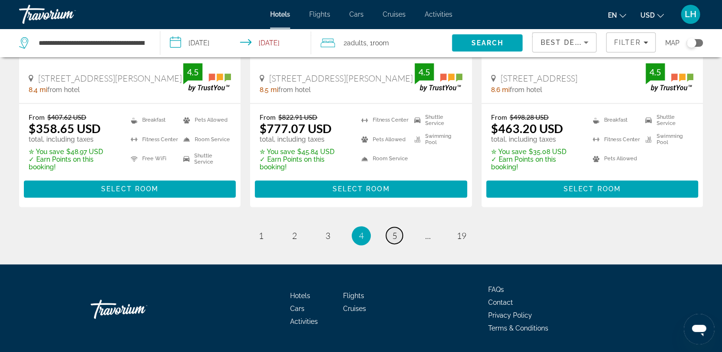
click at [394, 230] on span "5" at bounding box center [394, 235] width 5 height 10
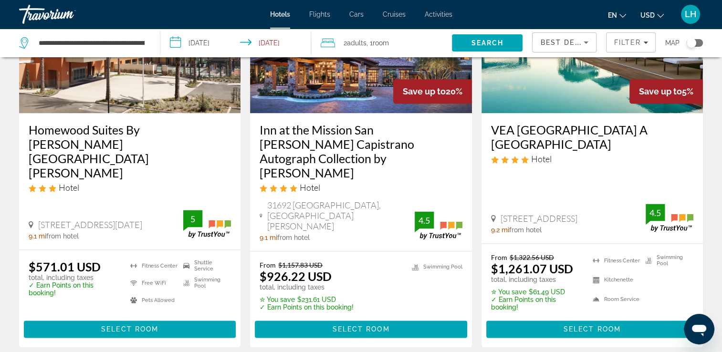
scroll to position [1278, 0]
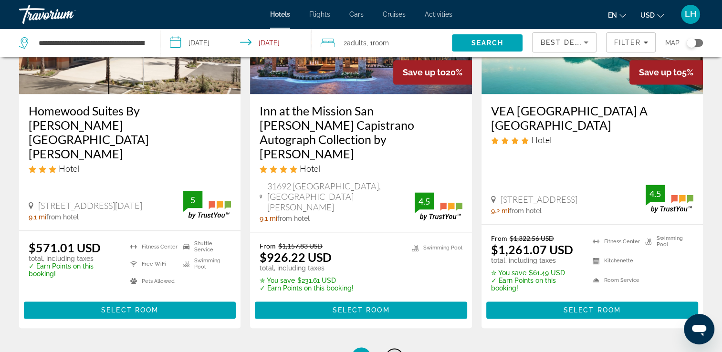
click at [397, 349] on link "page 6" at bounding box center [394, 357] width 17 height 17
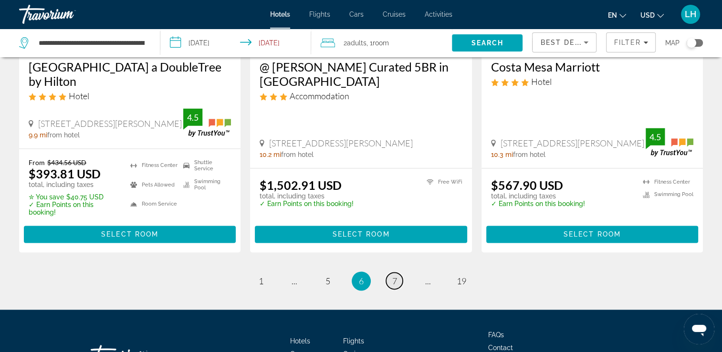
scroll to position [1388, 0]
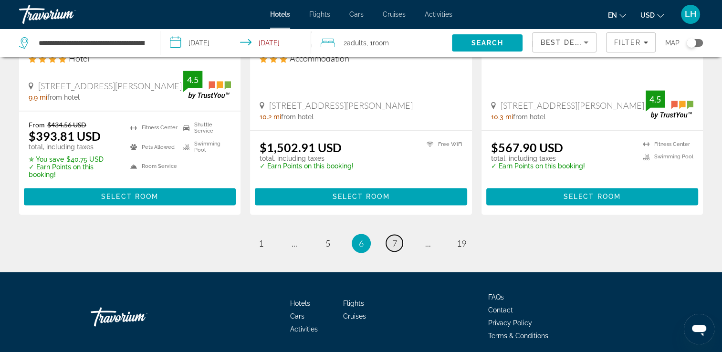
click at [395, 238] on span "7" at bounding box center [394, 243] width 5 height 10
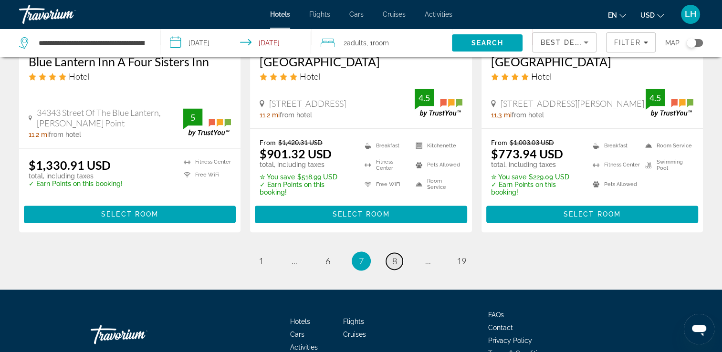
scroll to position [1375, 0]
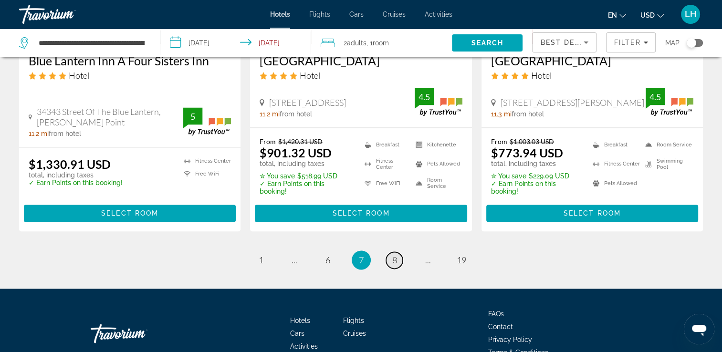
click at [393, 255] on span "8" at bounding box center [394, 260] width 5 height 10
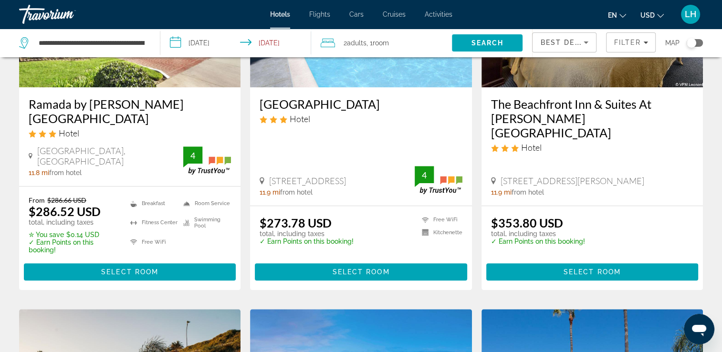
scroll to position [591, 0]
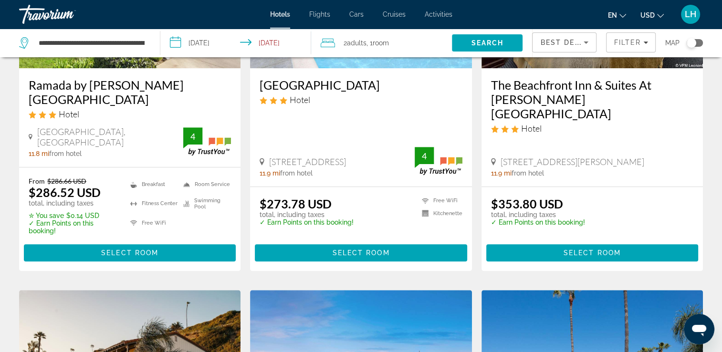
click at [150, 44] on div "**********" at bounding box center [84, 43] width 131 height 29
click at [148, 41] on div "**********" at bounding box center [84, 43] width 131 height 29
click at [139, 41] on input "**********" at bounding box center [92, 43] width 108 height 14
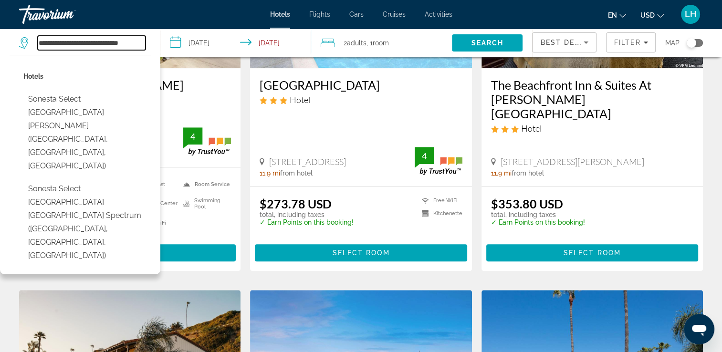
click at [116, 42] on input "**********" at bounding box center [92, 43] width 108 height 14
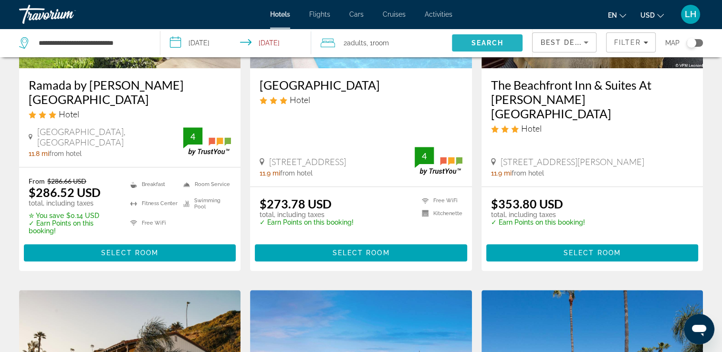
click at [483, 41] on span "Search" at bounding box center [487, 43] width 32 height 8
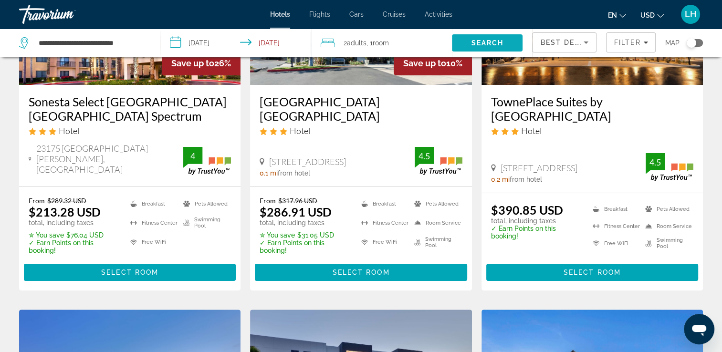
scroll to position [191, 0]
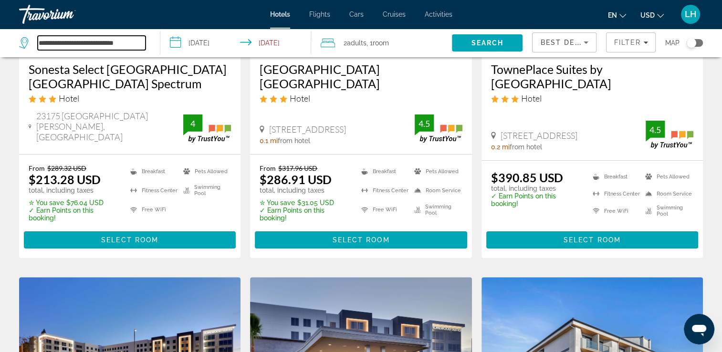
click at [74, 42] on input "**********" at bounding box center [92, 43] width 108 height 14
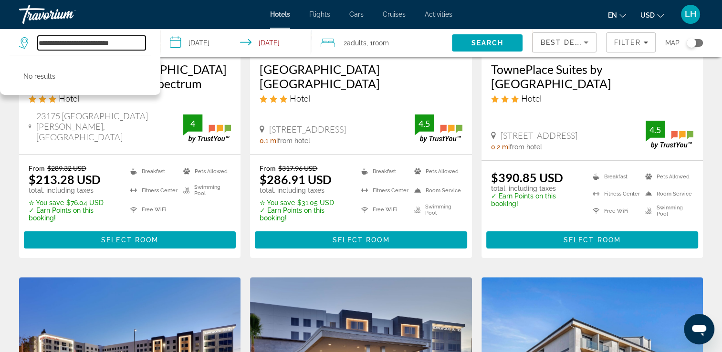
click at [74, 42] on input "**********" at bounding box center [92, 43] width 108 height 14
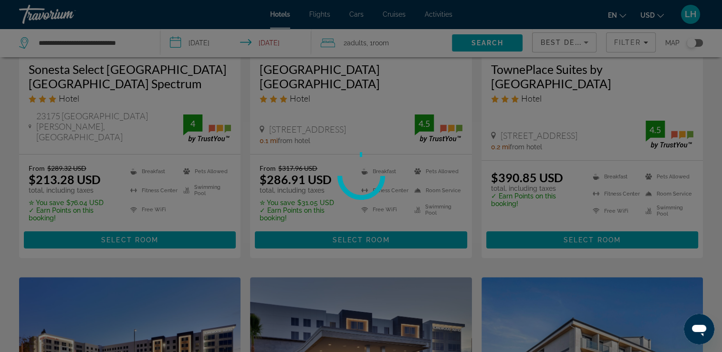
click at [131, 41] on div at bounding box center [361, 176] width 722 height 352
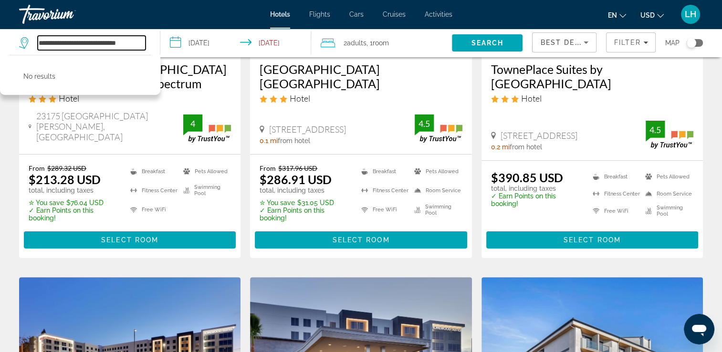
click at [132, 43] on input "**********" at bounding box center [92, 43] width 108 height 14
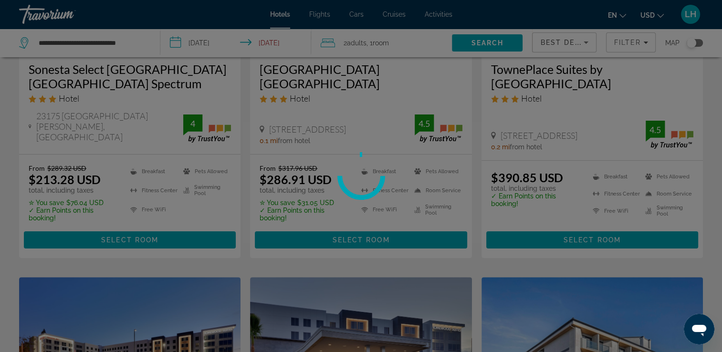
click at [132, 43] on div at bounding box center [361, 176] width 722 height 352
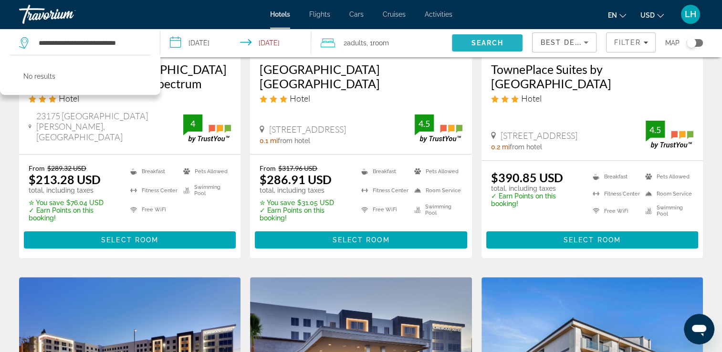
click at [483, 39] on span "Search" at bounding box center [487, 43] width 32 height 8
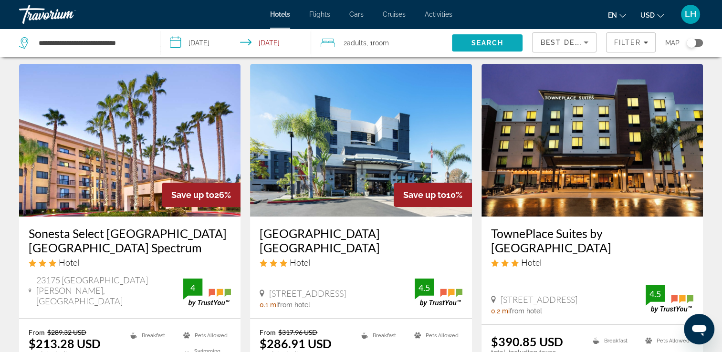
scroll to position [0, 0]
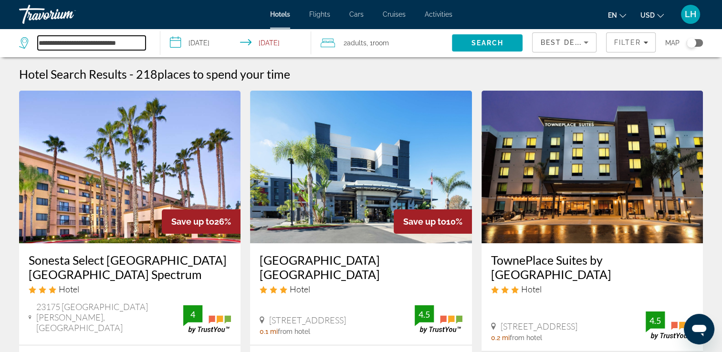
click at [132, 42] on input "**********" at bounding box center [92, 43] width 108 height 14
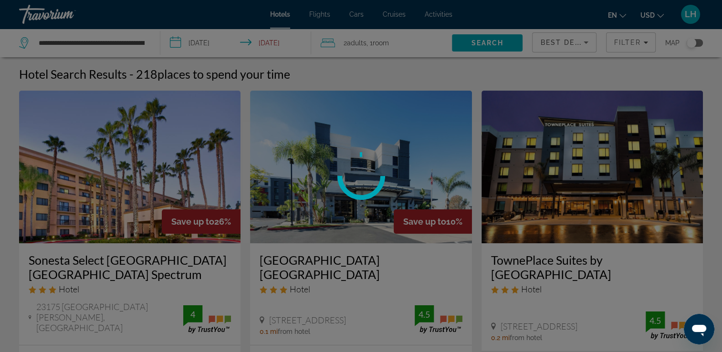
click at [477, 43] on div at bounding box center [361, 176] width 722 height 352
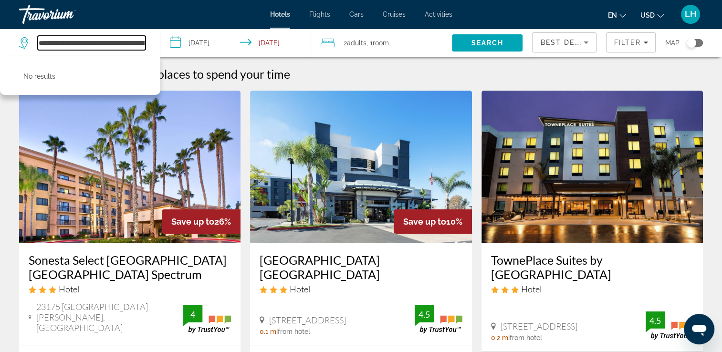
click at [135, 41] on input "**********" at bounding box center [92, 43] width 108 height 14
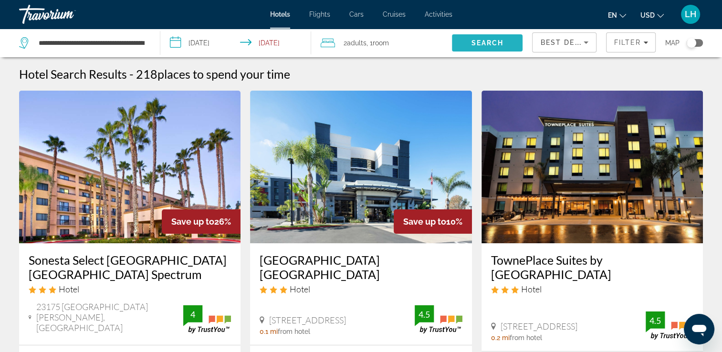
click at [468, 46] on span "Search" at bounding box center [487, 42] width 71 height 23
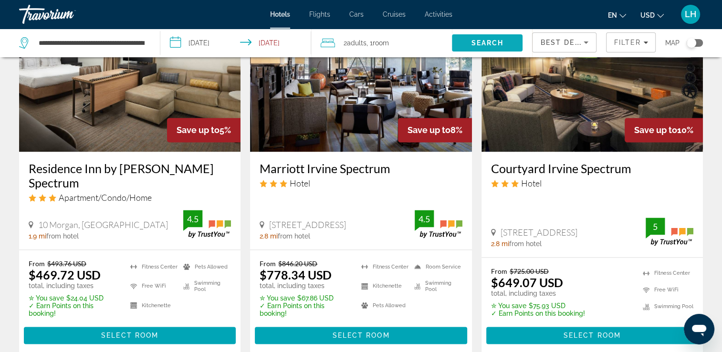
scroll to position [1278, 0]
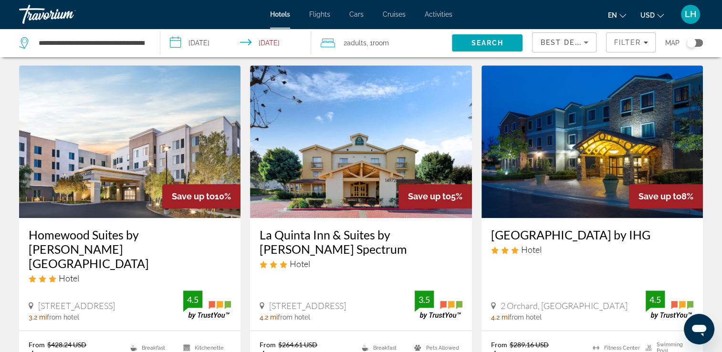
scroll to position [477, 0]
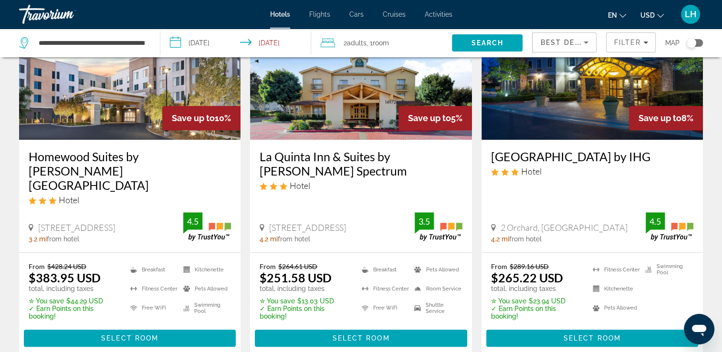
click at [146, 41] on div "**********" at bounding box center [84, 43] width 131 height 29
click at [151, 41] on app-destination-search "**********" at bounding box center [80, 43] width 160 height 29
click at [145, 43] on input "**********" at bounding box center [92, 43] width 108 height 14
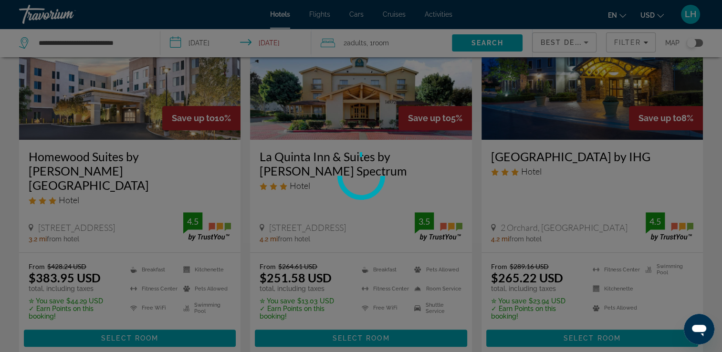
click at [132, 40] on div at bounding box center [361, 176] width 722 height 352
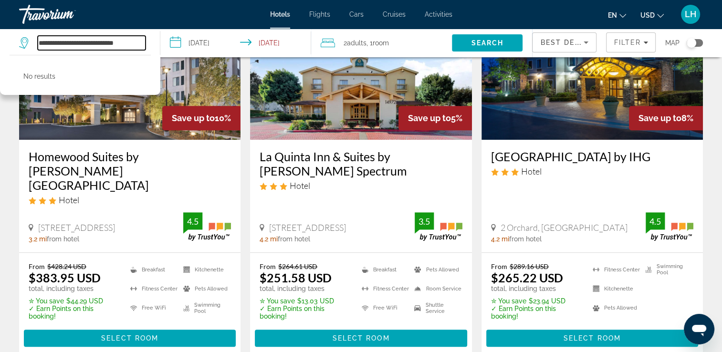
click at [131, 41] on input "**********" at bounding box center [92, 43] width 108 height 14
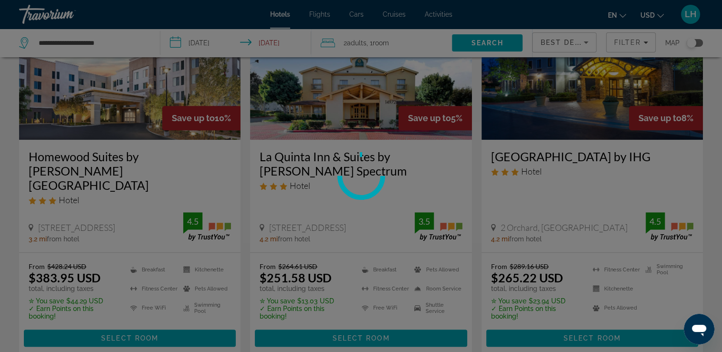
click at [501, 41] on div at bounding box center [361, 176] width 722 height 352
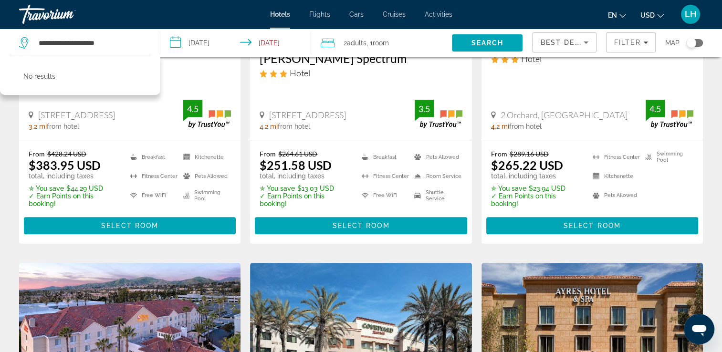
scroll to position [725, 0]
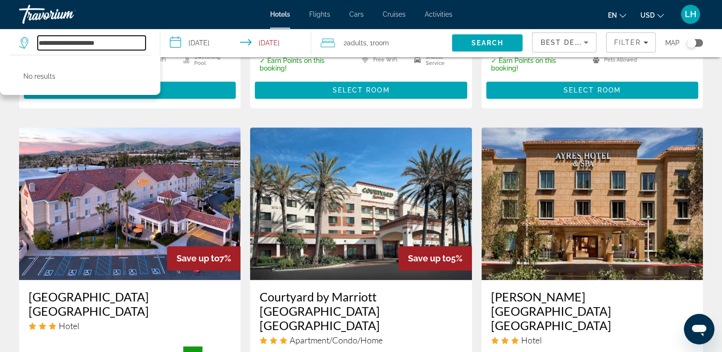
click at [101, 42] on input "**********" at bounding box center [92, 43] width 108 height 14
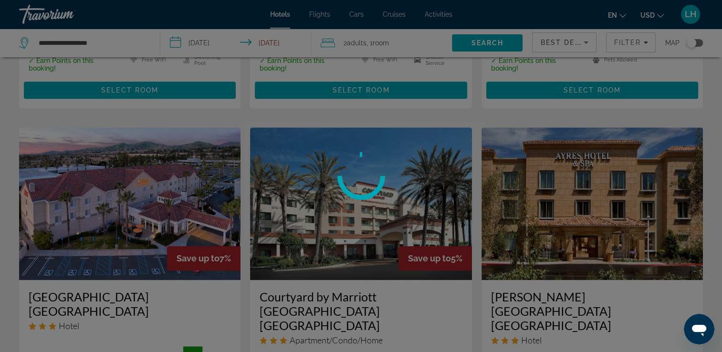
click at [101, 42] on div at bounding box center [361, 176] width 722 height 352
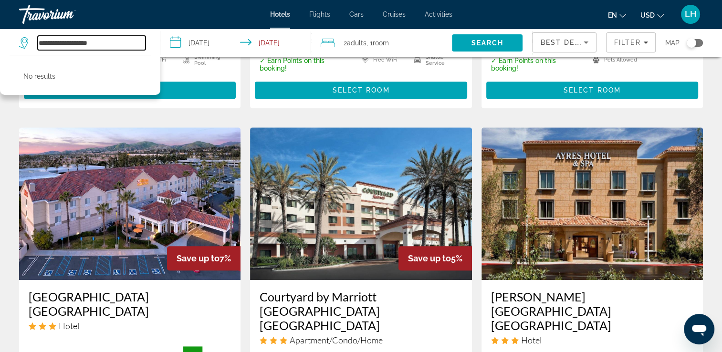
click at [91, 42] on input "**********" at bounding box center [92, 43] width 108 height 14
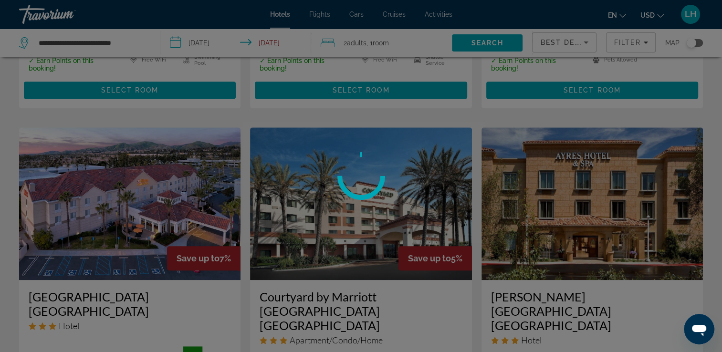
click at [484, 43] on div at bounding box center [361, 176] width 722 height 352
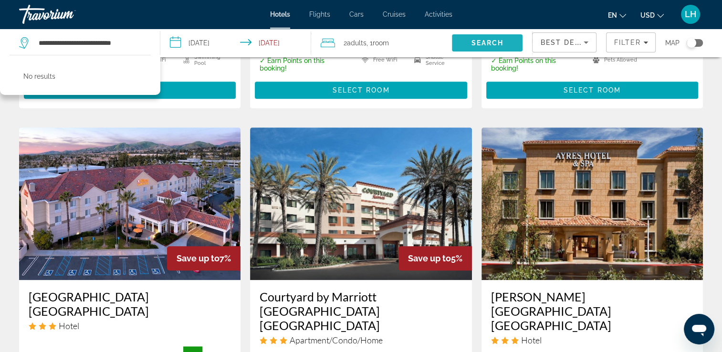
click at [484, 43] on span "Search" at bounding box center [487, 43] width 32 height 8
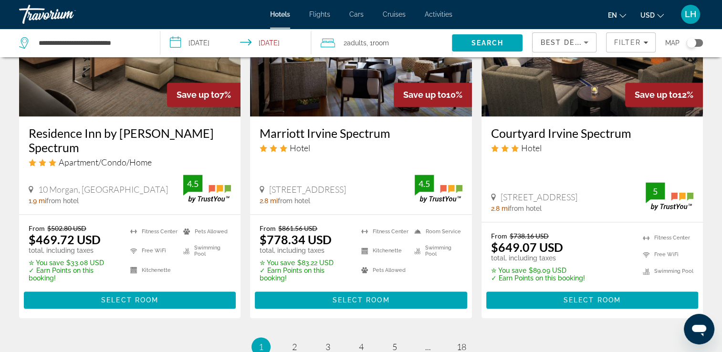
scroll to position [1297, 0]
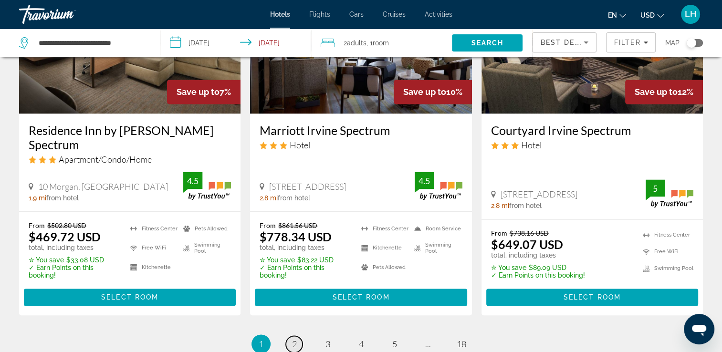
click at [295, 339] on span "2" at bounding box center [294, 344] width 5 height 10
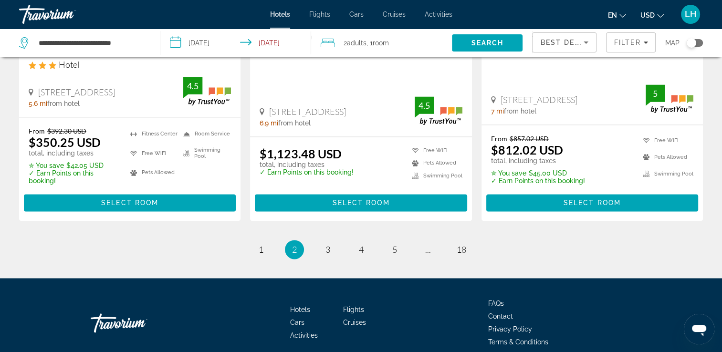
scroll to position [1375, 0]
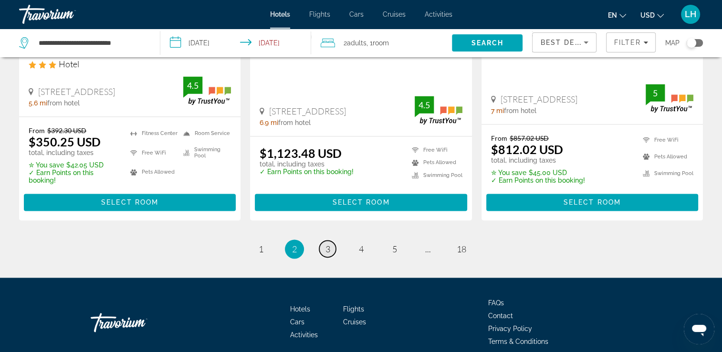
click at [329, 244] on span "3" at bounding box center [327, 249] width 5 height 10
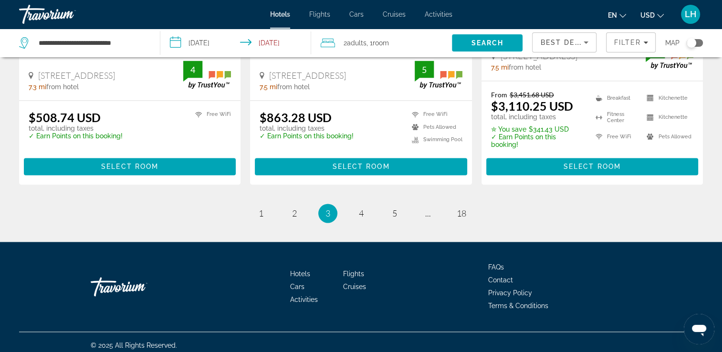
scroll to position [1316, 0]
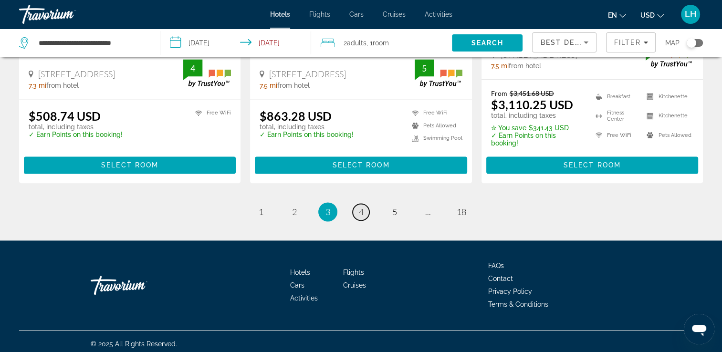
click at [362, 211] on span "4" at bounding box center [361, 212] width 5 height 10
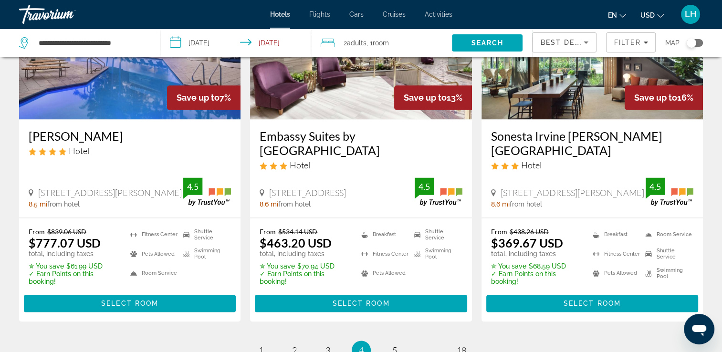
scroll to position [1297, 0]
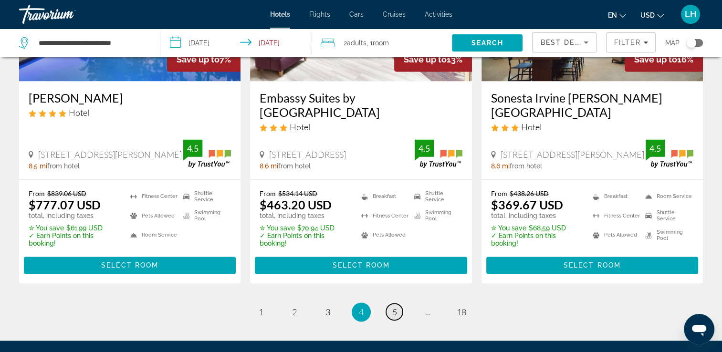
click at [396, 307] on span "5" at bounding box center [394, 312] width 5 height 10
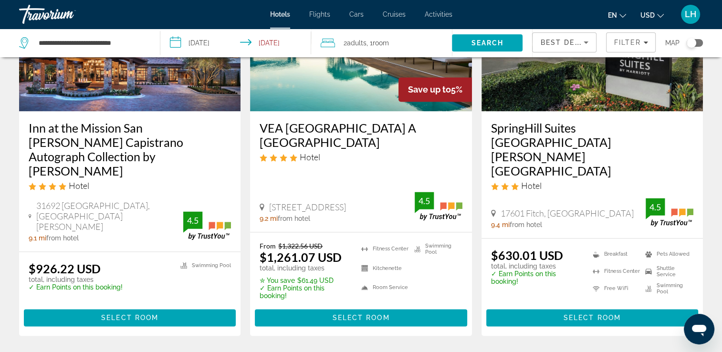
scroll to position [1297, 0]
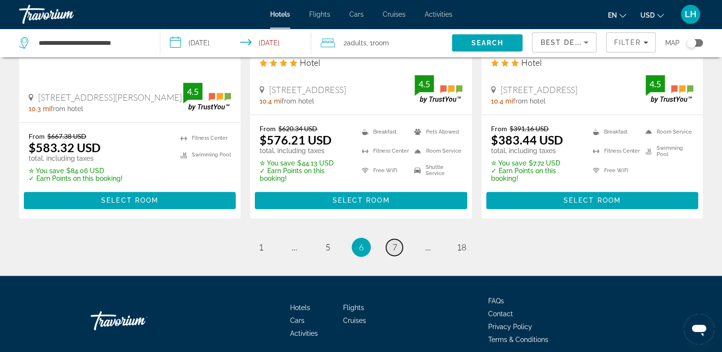
scroll to position [1374, 0]
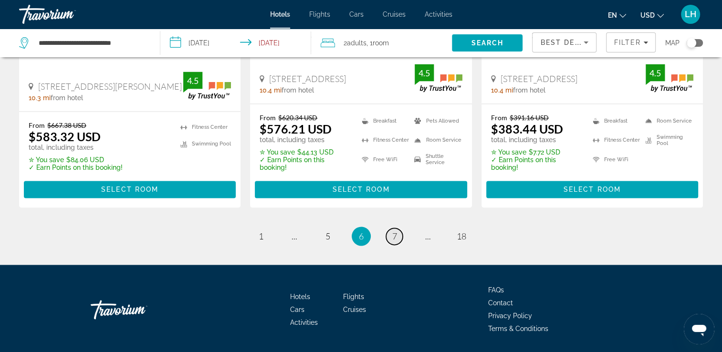
click at [398, 228] on link "page 7" at bounding box center [394, 236] width 17 height 17
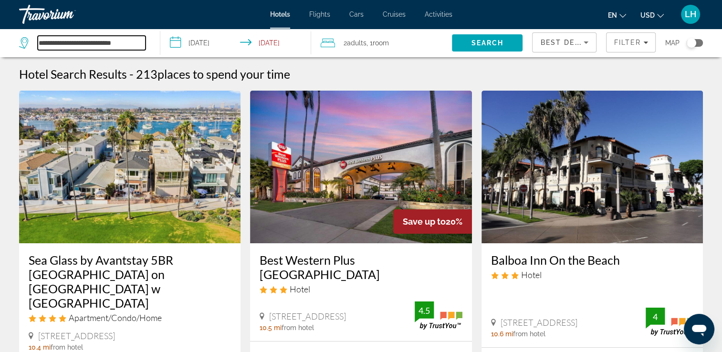
click at [86, 42] on input "**********" at bounding box center [92, 43] width 108 height 14
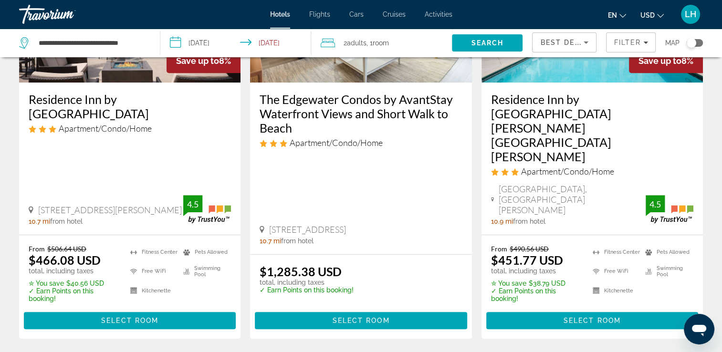
scroll to position [515, 0]
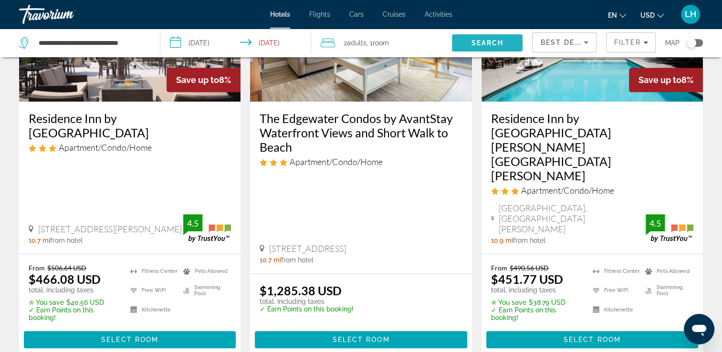
click at [493, 41] on span "Search" at bounding box center [487, 43] width 32 height 8
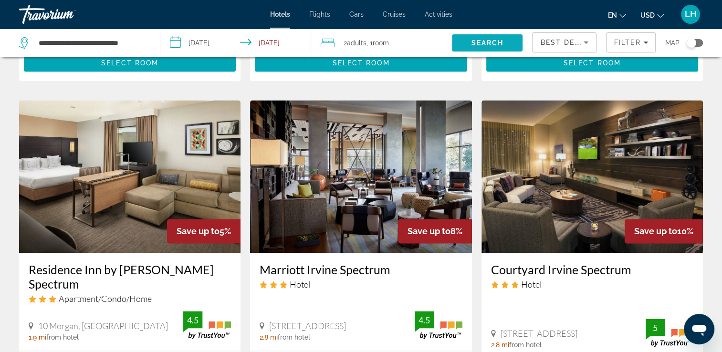
scroll to position [1278, 0]
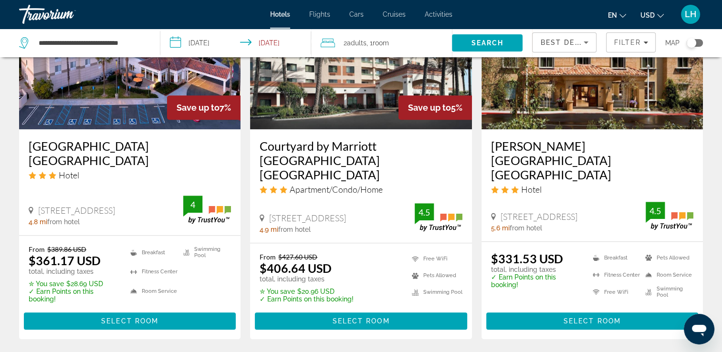
scroll to position [878, 0]
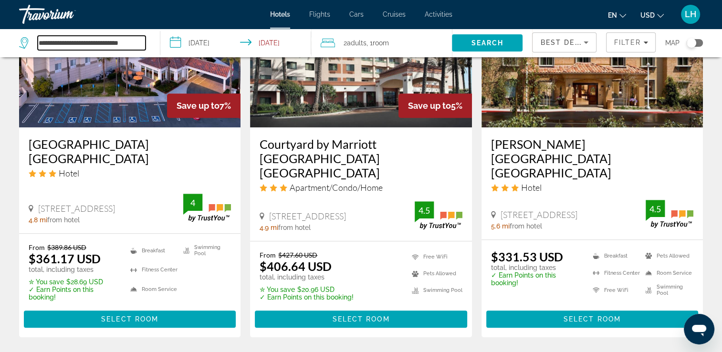
click at [96, 42] on input "**********" at bounding box center [92, 43] width 108 height 14
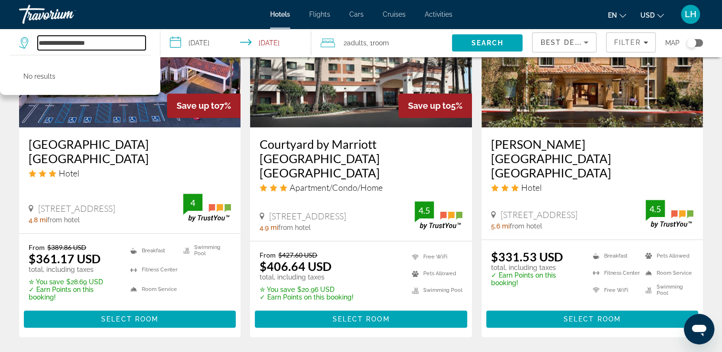
click at [96, 42] on input "**********" at bounding box center [92, 43] width 108 height 14
click at [38, 43] on input "**********" at bounding box center [92, 43] width 108 height 14
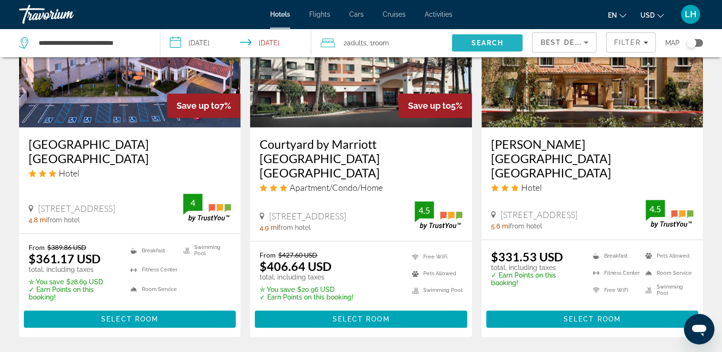
click at [479, 39] on span "Search" at bounding box center [487, 43] width 32 height 8
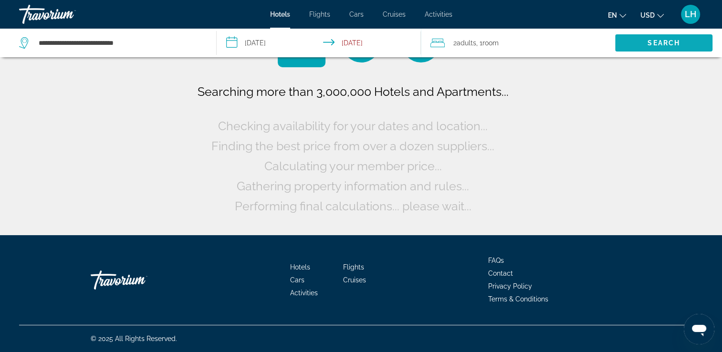
scroll to position [0, 0]
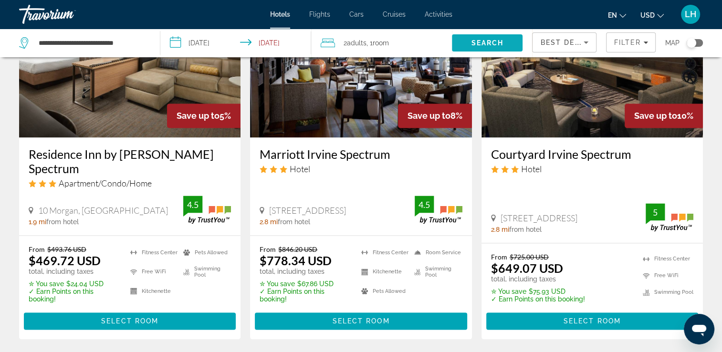
scroll to position [1278, 0]
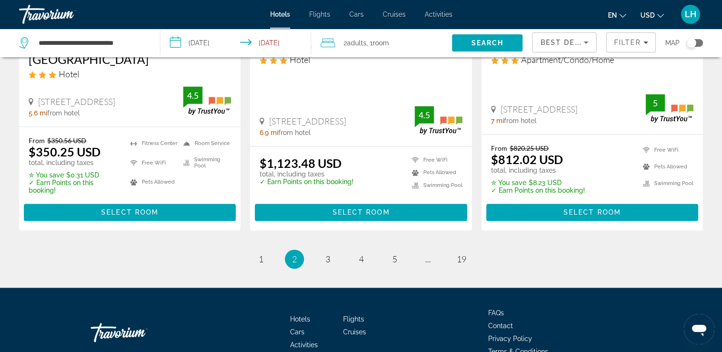
scroll to position [1375, 0]
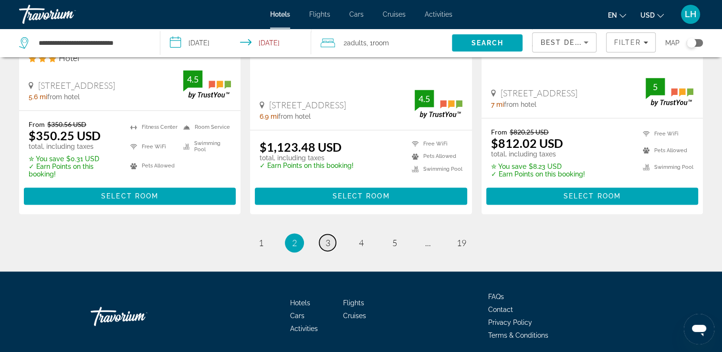
click at [330, 238] on span "3" at bounding box center [327, 243] width 5 height 10
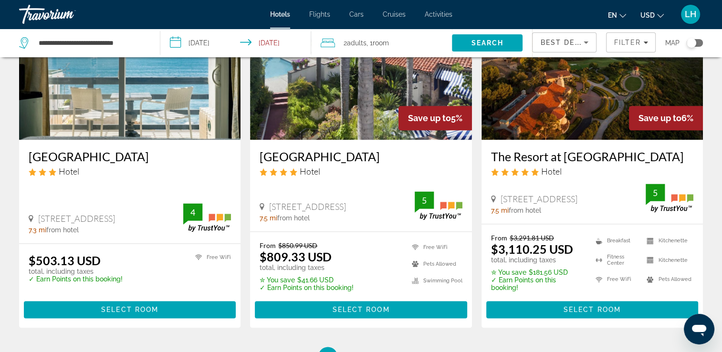
scroll to position [1259, 0]
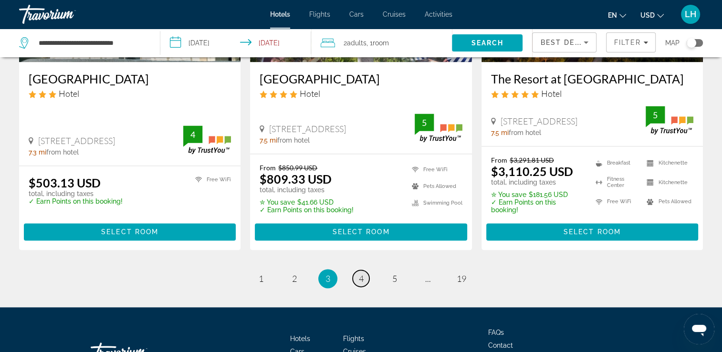
click at [360, 277] on span "4" at bounding box center [361, 278] width 5 height 10
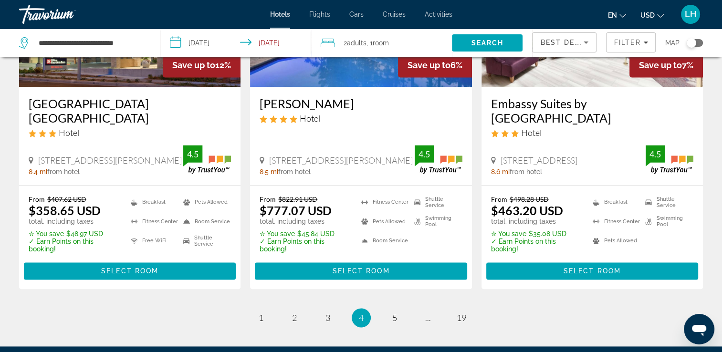
scroll to position [1374, 0]
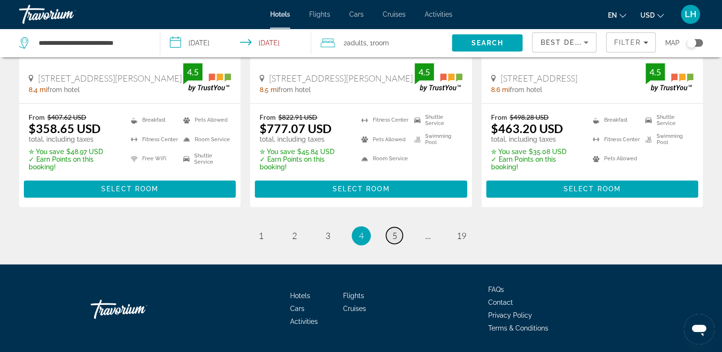
click at [394, 230] on span "5" at bounding box center [394, 235] width 5 height 10
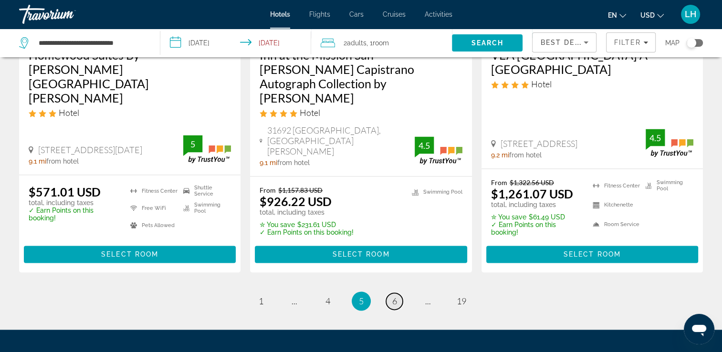
scroll to position [1377, 0]
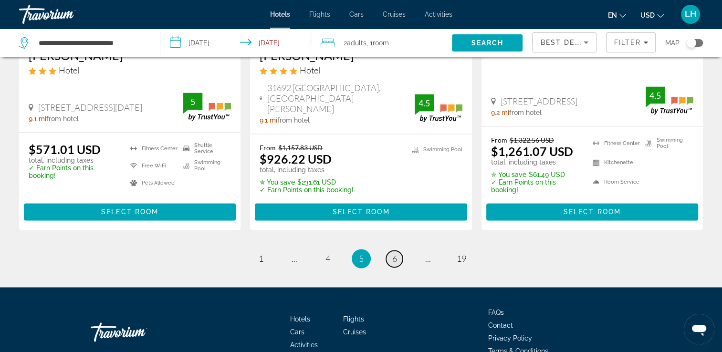
click at [394, 253] on span "6" at bounding box center [394, 258] width 5 height 10
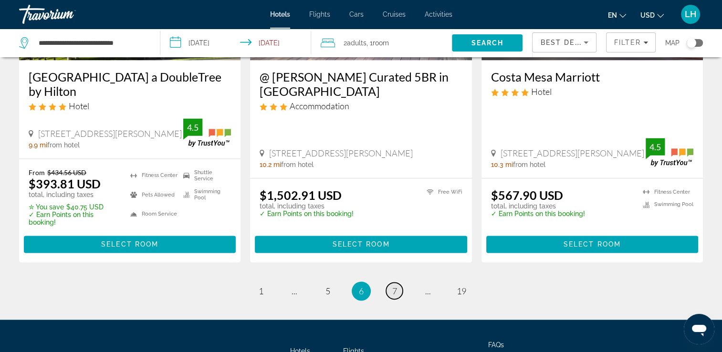
scroll to position [1374, 0]
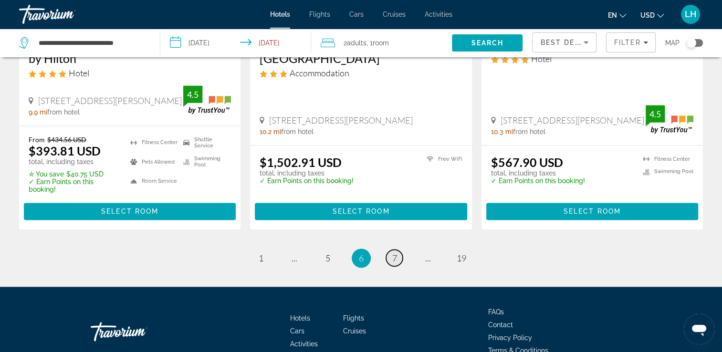
click at [395, 253] on span "7" at bounding box center [394, 258] width 5 height 10
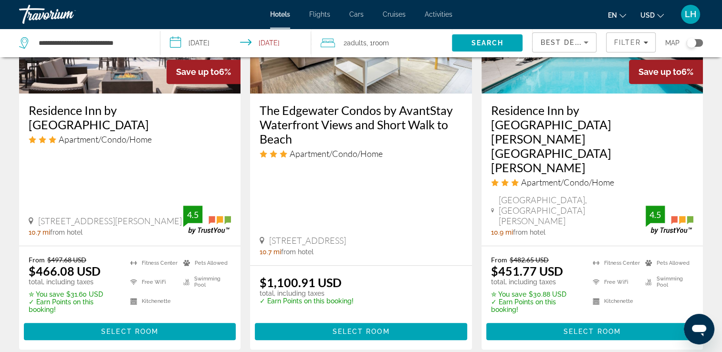
scroll to position [897, 0]
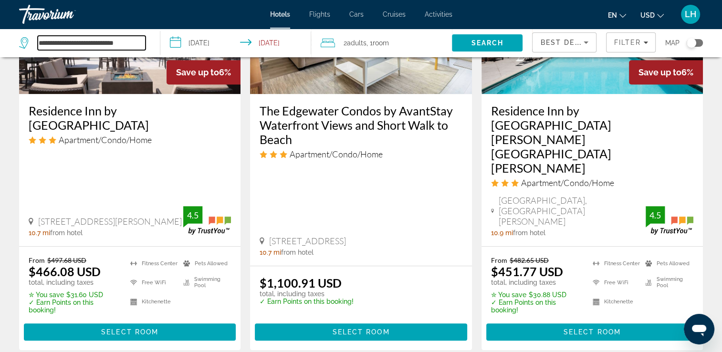
click at [65, 44] on input "**********" at bounding box center [92, 43] width 108 height 14
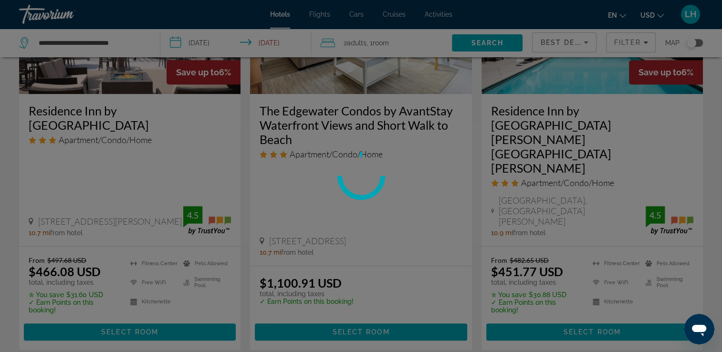
click at [59, 42] on div at bounding box center [361, 176] width 722 height 352
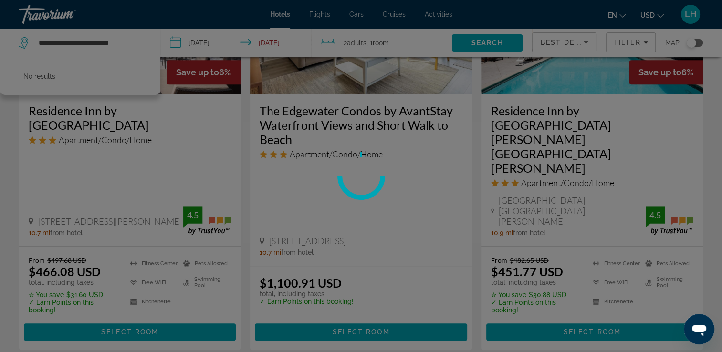
click at [62, 42] on div at bounding box center [361, 176] width 722 height 352
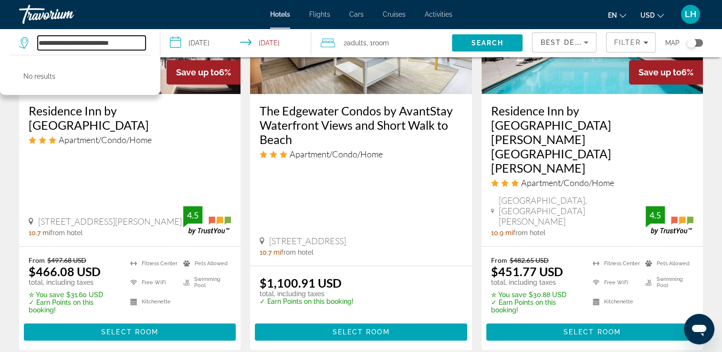
click at [62, 43] on input "**********" at bounding box center [92, 43] width 108 height 14
type input "**********"
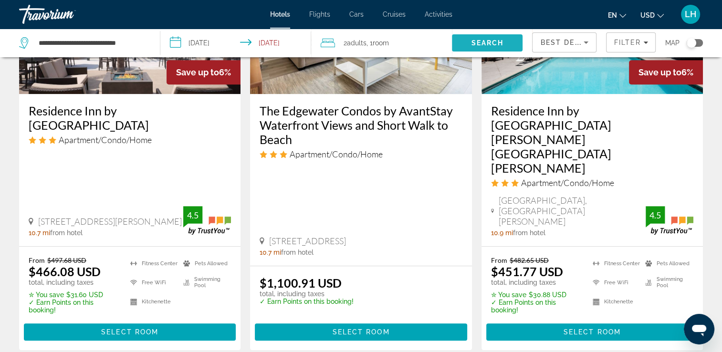
click at [488, 42] on span "Search" at bounding box center [487, 43] width 32 height 8
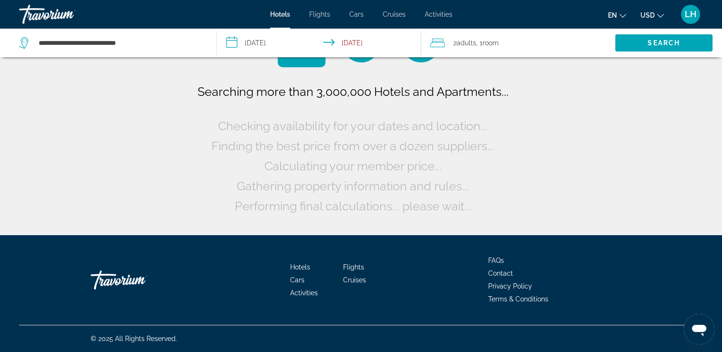
scroll to position [0, 0]
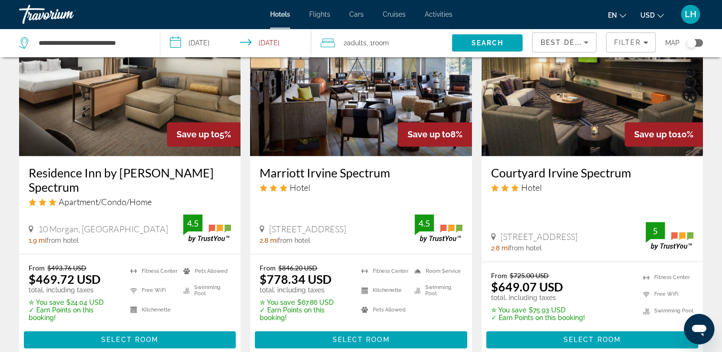
scroll to position [1278, 0]
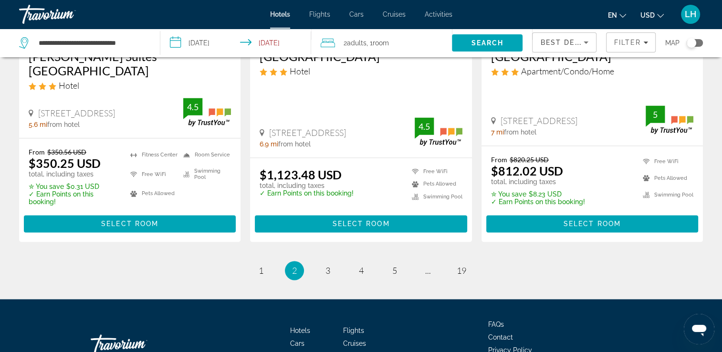
scroll to position [1375, 0]
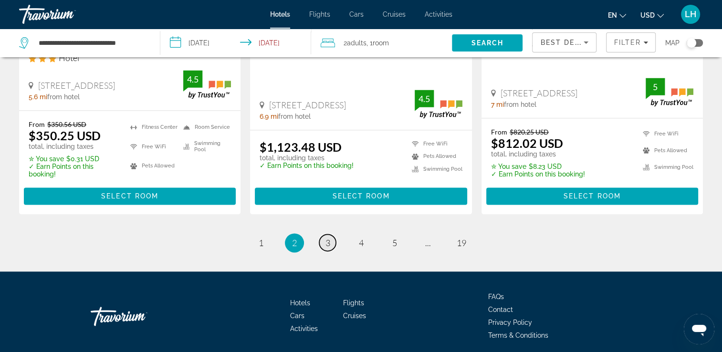
click at [329, 238] on span "3" at bounding box center [327, 243] width 5 height 10
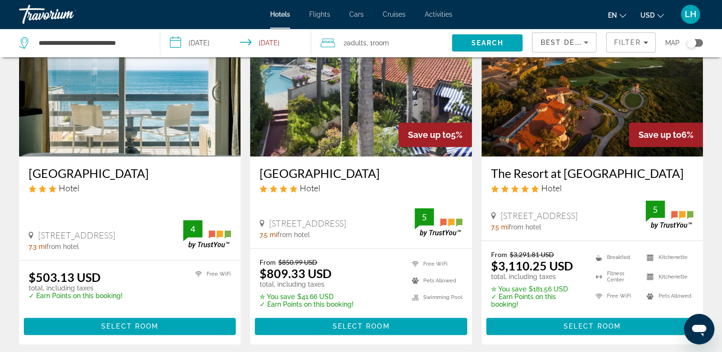
scroll to position [1240, 0]
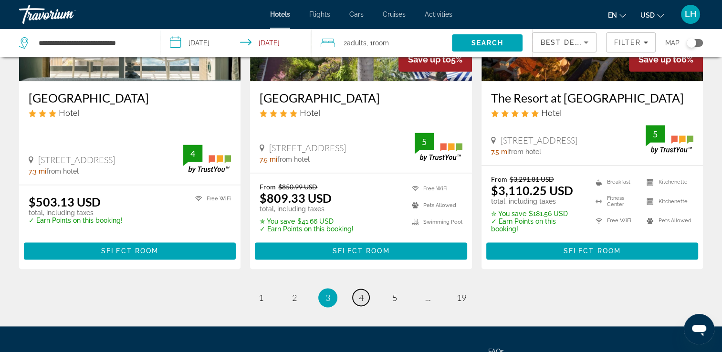
click at [362, 297] on span "4" at bounding box center [361, 297] width 5 height 10
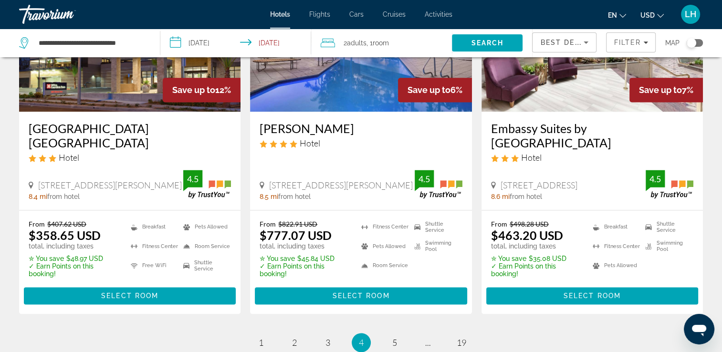
scroll to position [1297, 0]
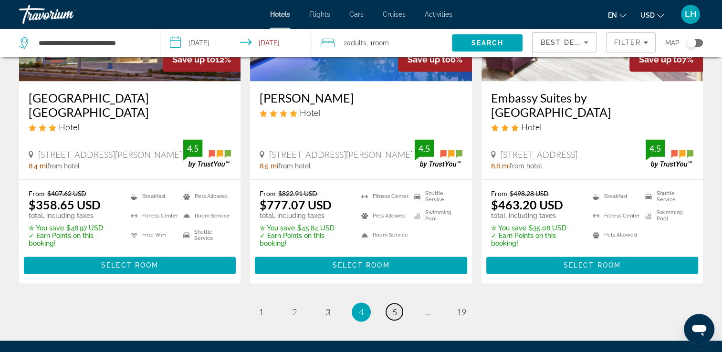
click at [396, 307] on span "5" at bounding box center [394, 312] width 5 height 10
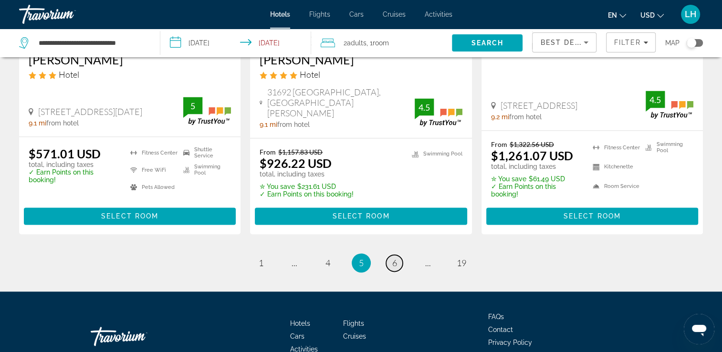
scroll to position [1377, 0]
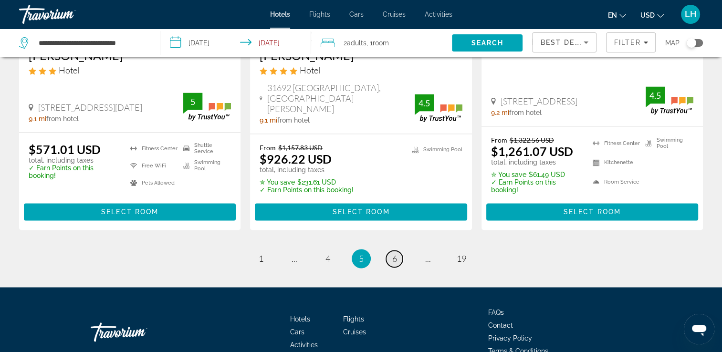
click at [395, 253] on span "6" at bounding box center [394, 258] width 5 height 10
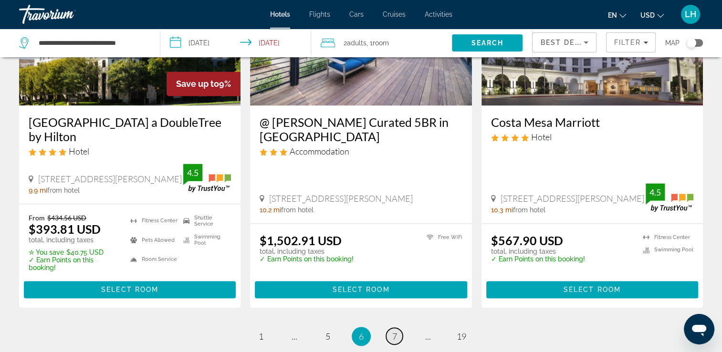
scroll to position [1297, 0]
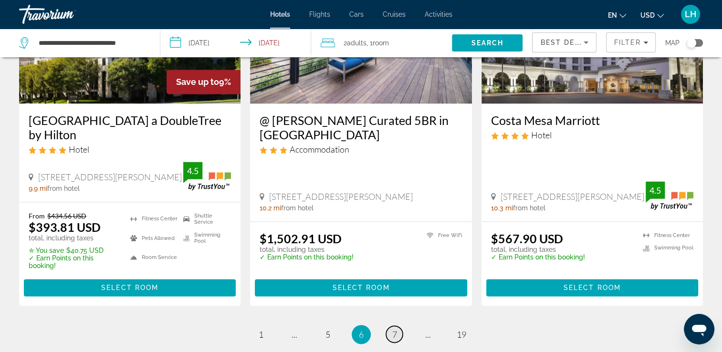
click at [394, 329] on span "7" at bounding box center [394, 334] width 5 height 10
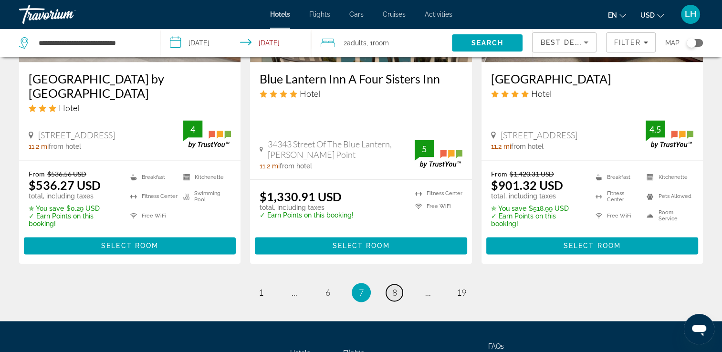
scroll to position [1375, 0]
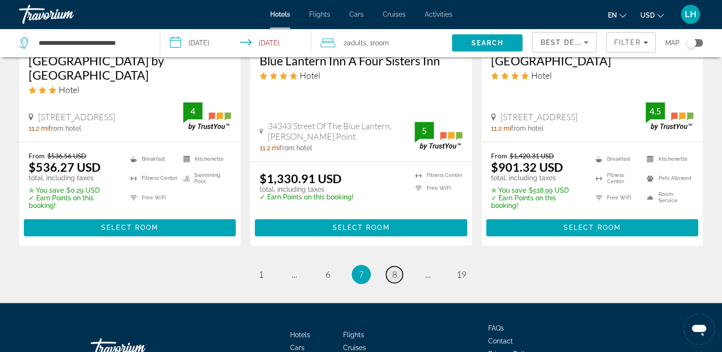
click at [397, 266] on link "page 8" at bounding box center [394, 274] width 17 height 17
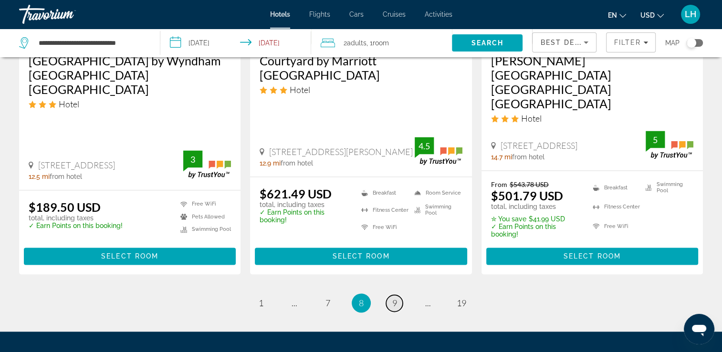
scroll to position [1374, 0]
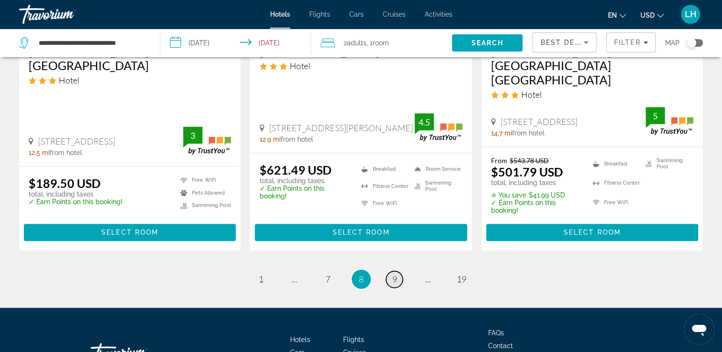
click at [394, 274] on span "9" at bounding box center [394, 279] width 5 height 10
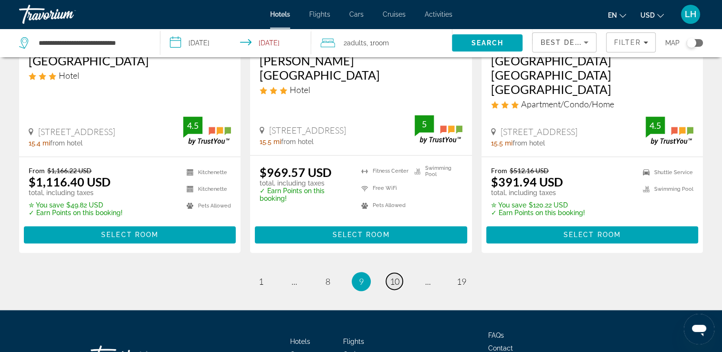
scroll to position [1316, 0]
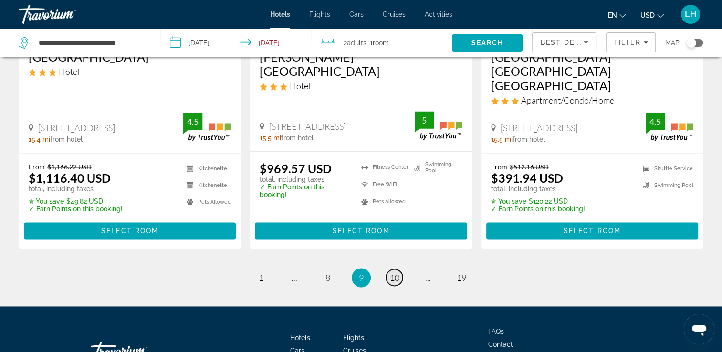
click at [394, 272] on span "10" at bounding box center [395, 277] width 10 height 10
